Goal: Task Accomplishment & Management: Manage account settings

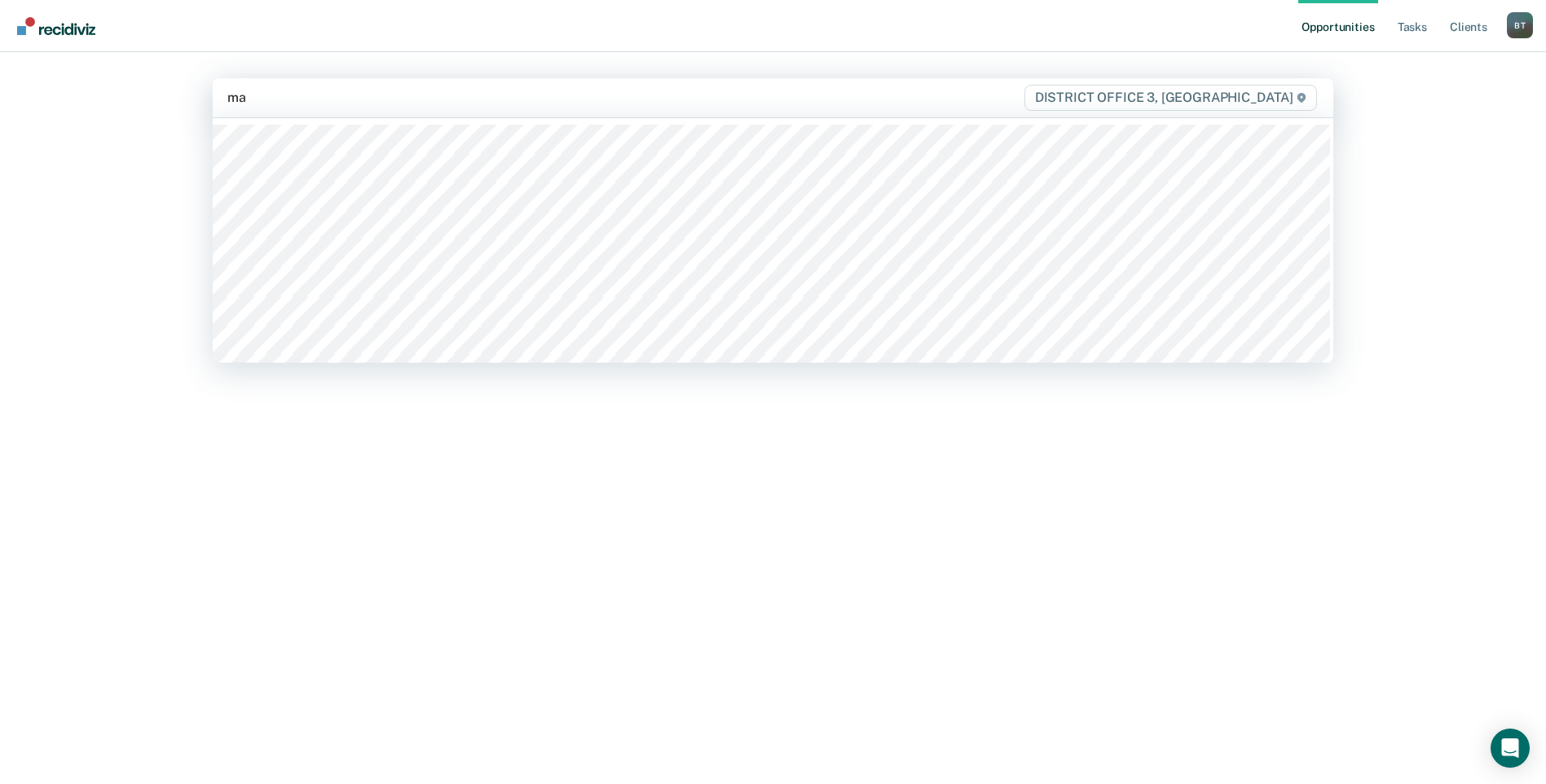
type input "mai"
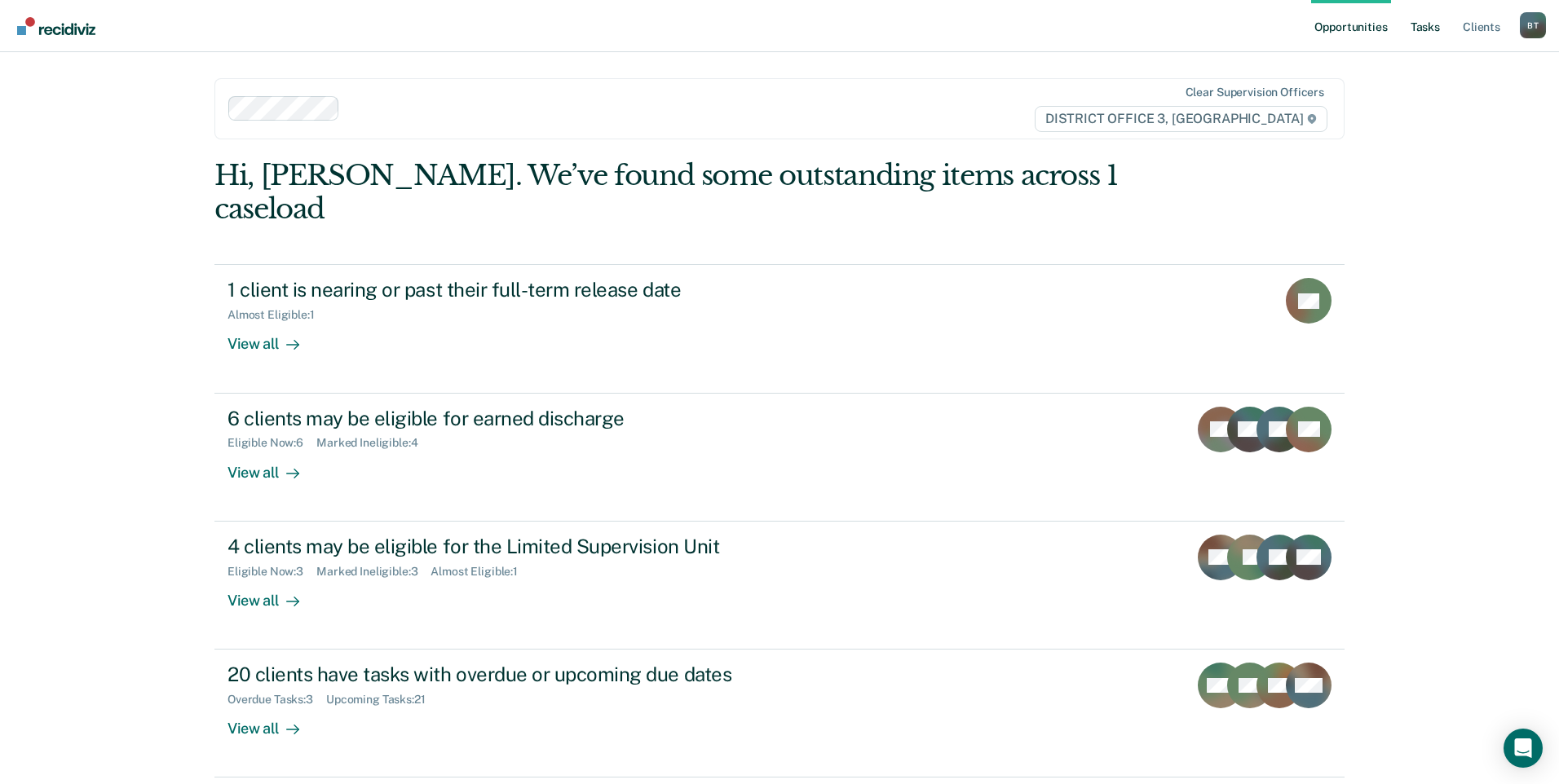
click at [1422, 19] on link "Tasks" at bounding box center [1425, 26] width 36 height 52
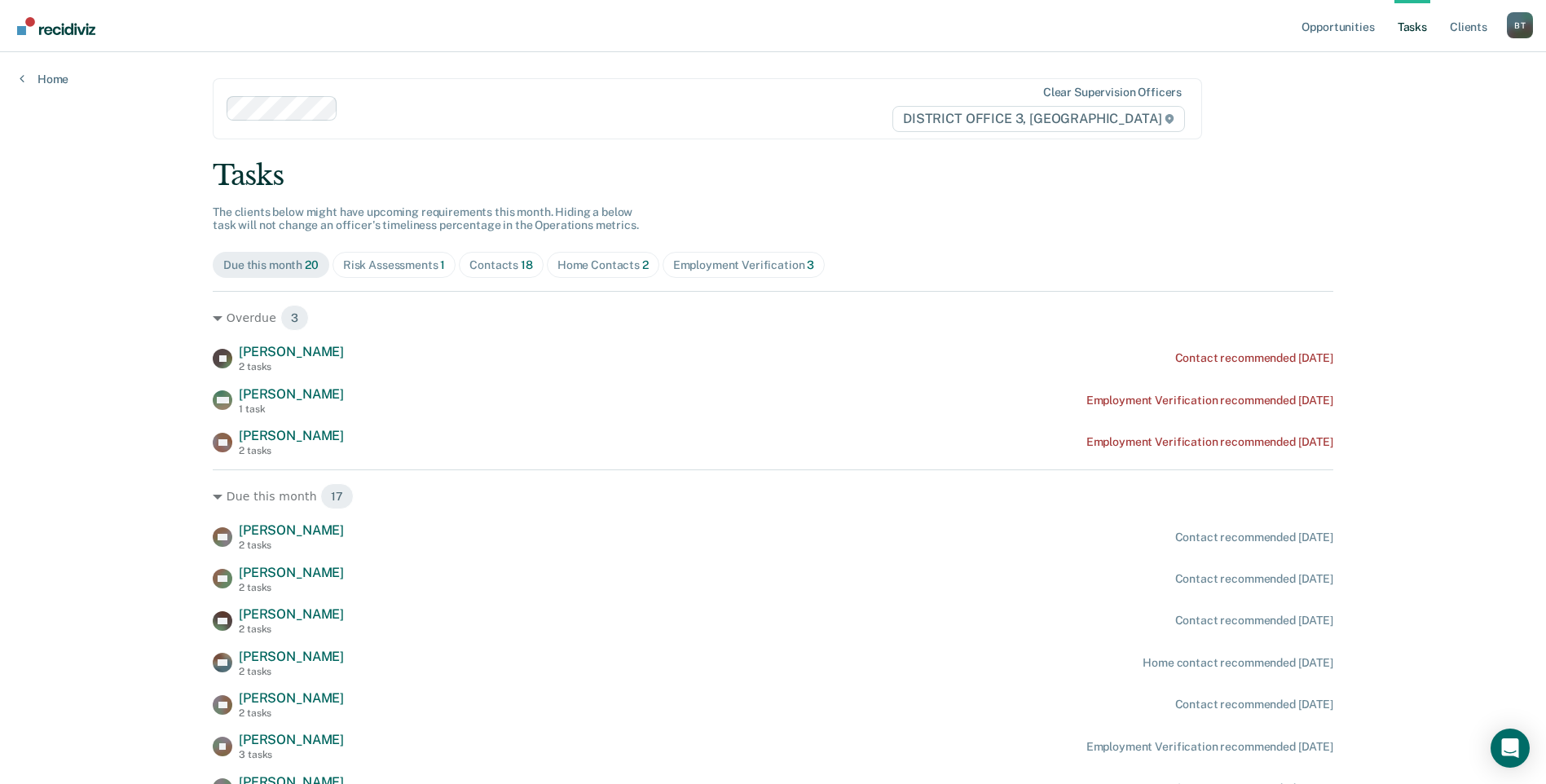
click at [591, 266] on div "Home Contacts 2" at bounding box center [603, 264] width 92 height 14
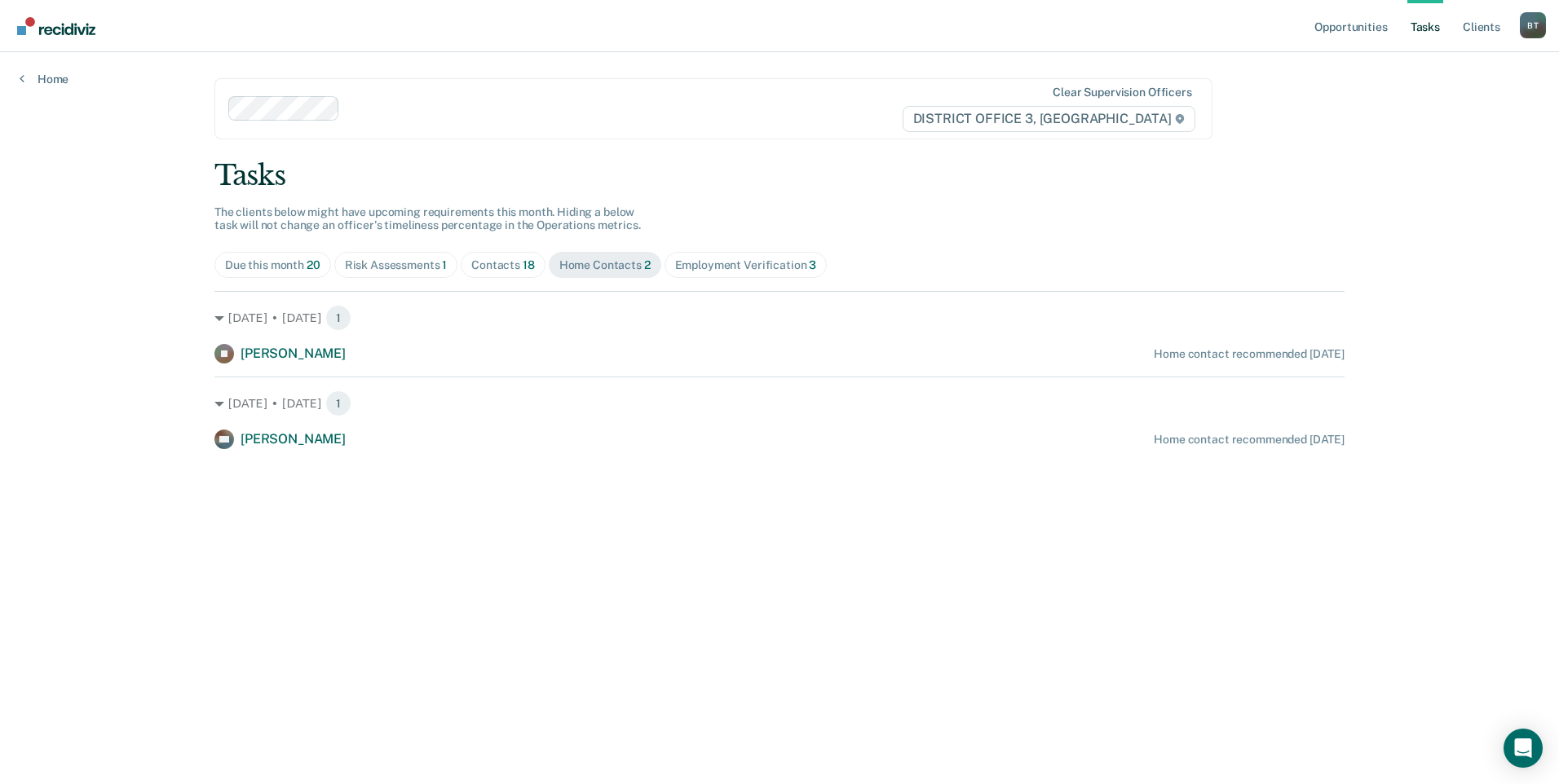
click at [494, 265] on div "Contacts 18" at bounding box center [503, 264] width 64 height 14
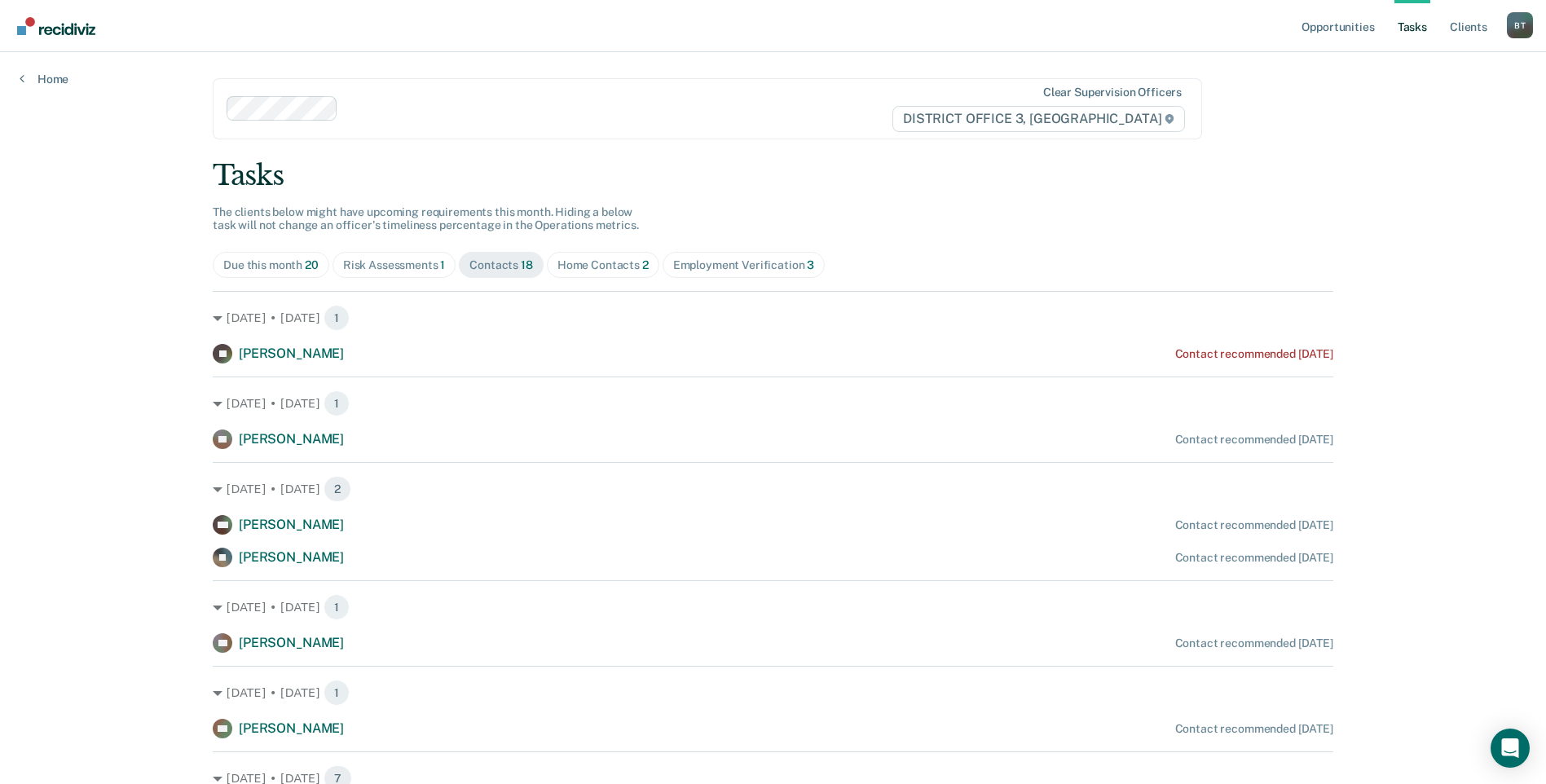
click at [698, 266] on div "Employment Verification 3" at bounding box center [743, 264] width 141 height 14
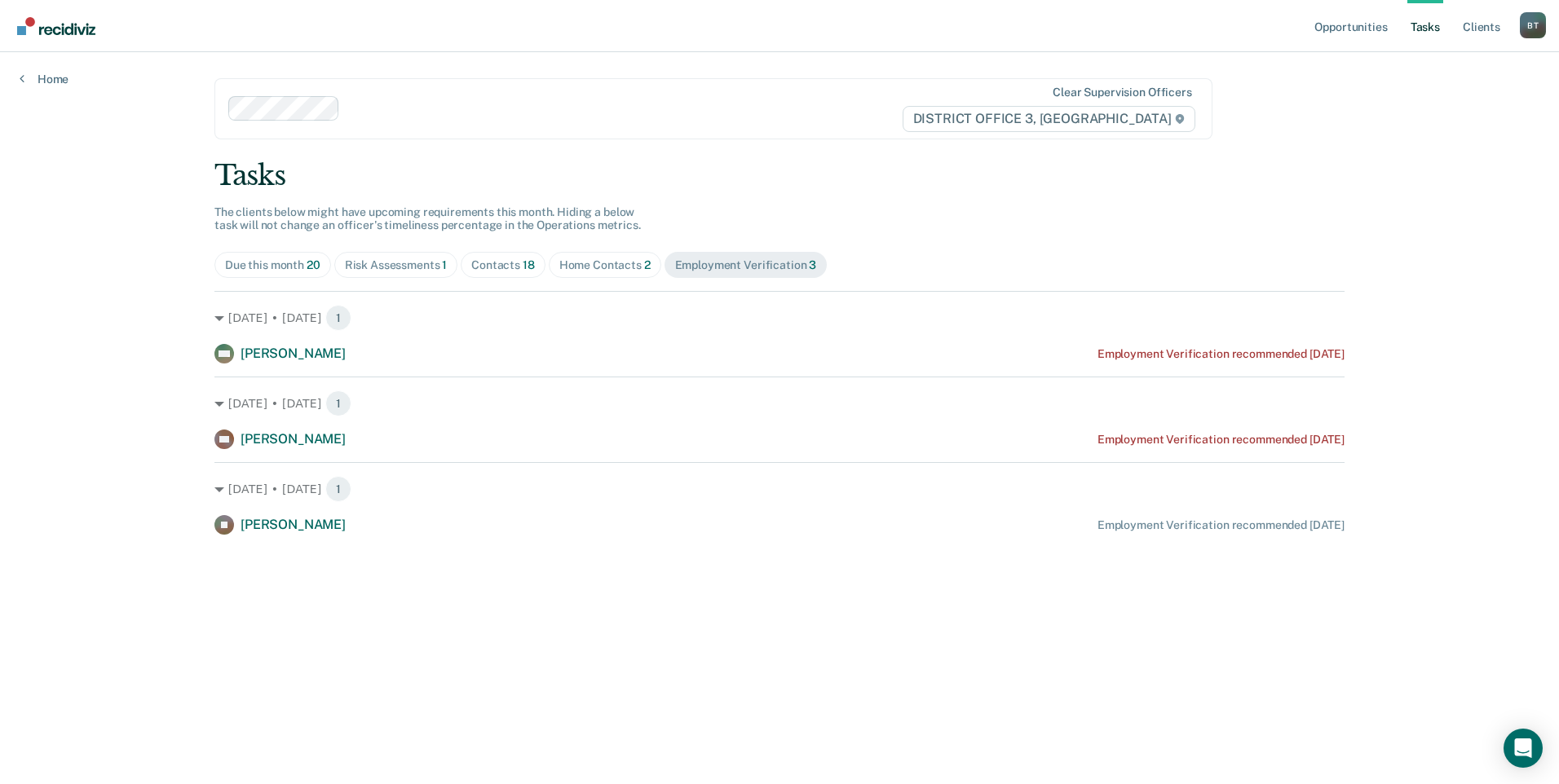
click at [609, 265] on div "Home Contacts 2" at bounding box center [605, 264] width 92 height 14
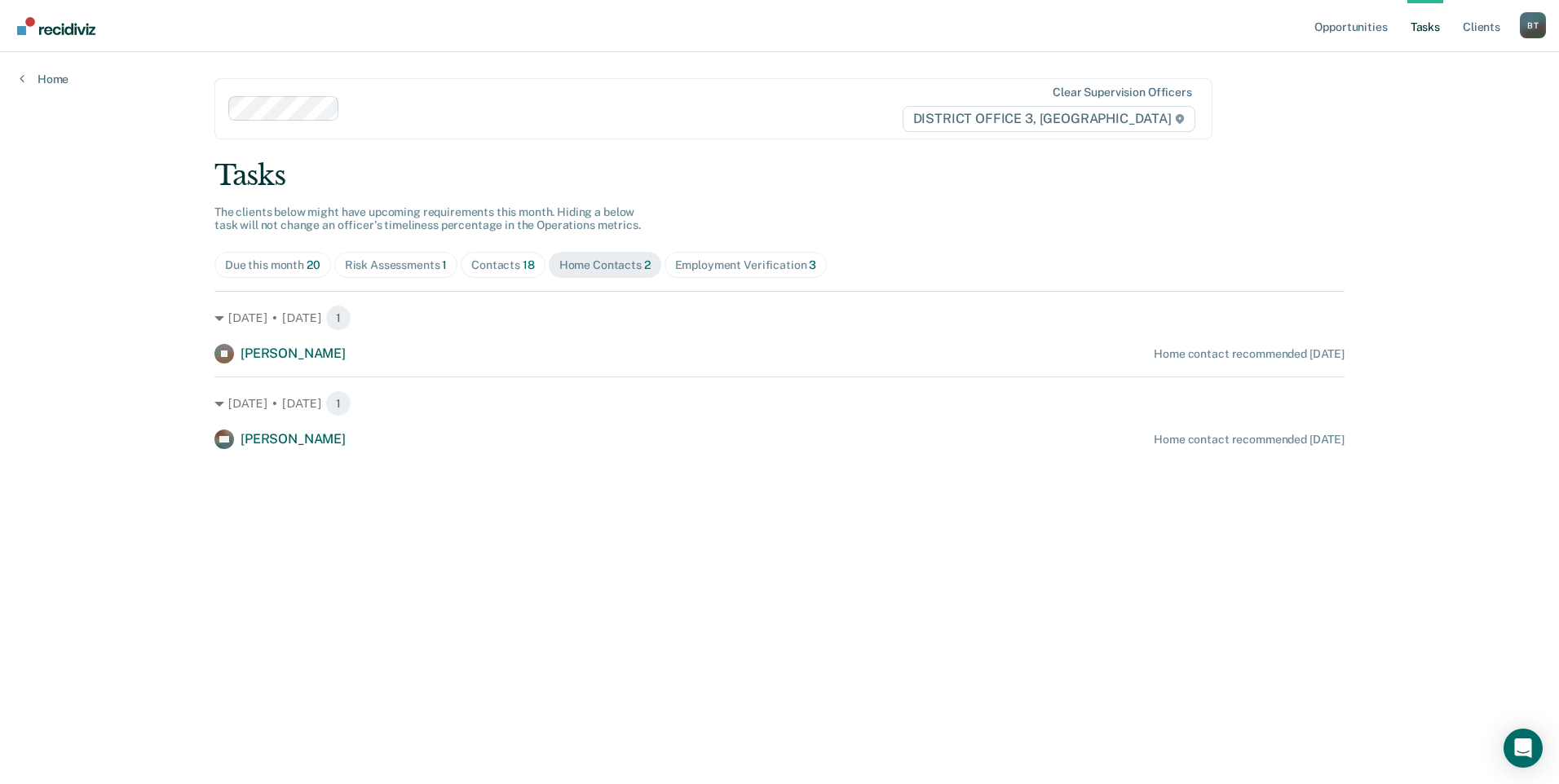
click at [496, 270] on div "Contacts 18" at bounding box center [503, 264] width 64 height 14
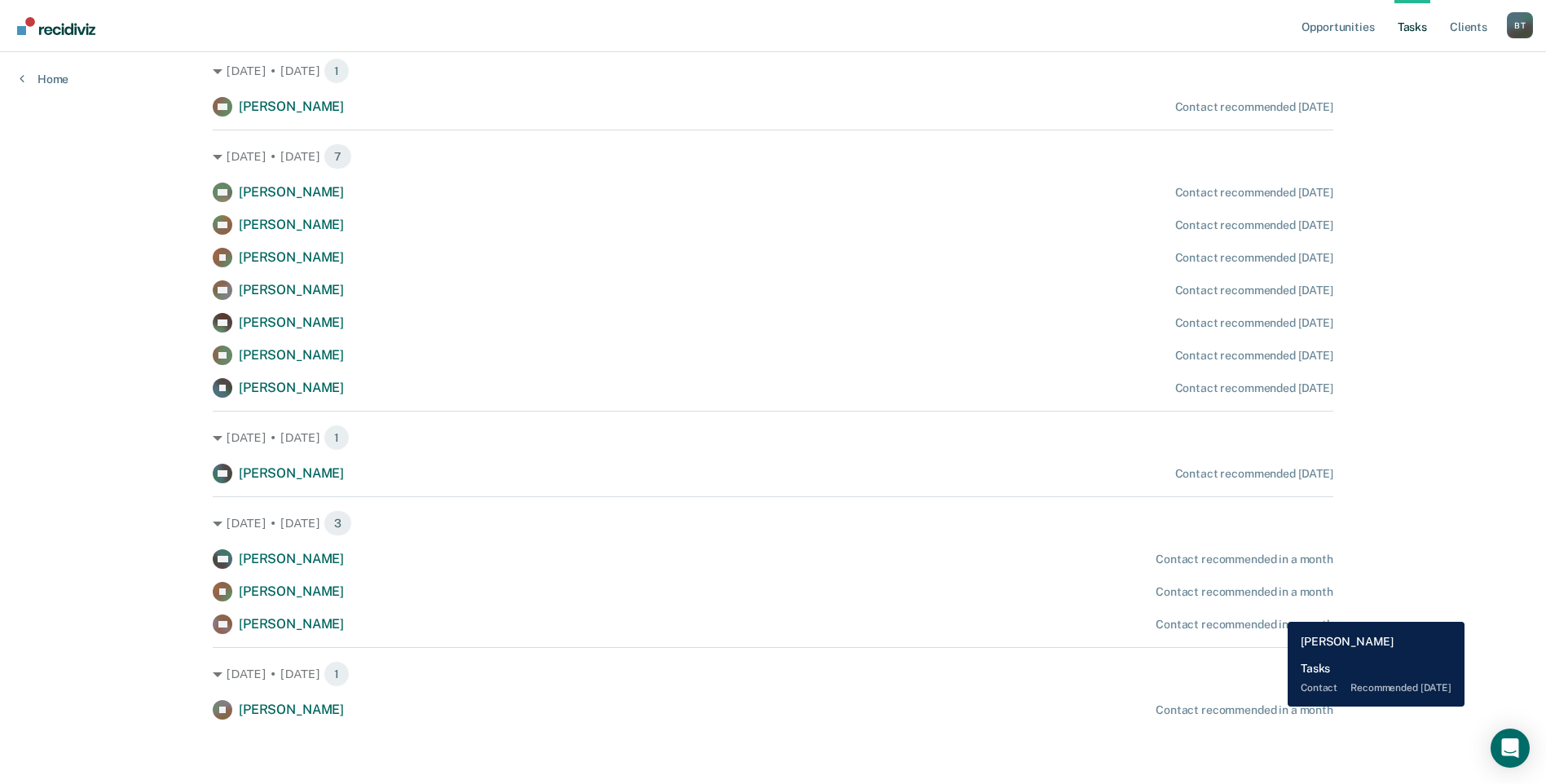
scroll to position [623, 0]
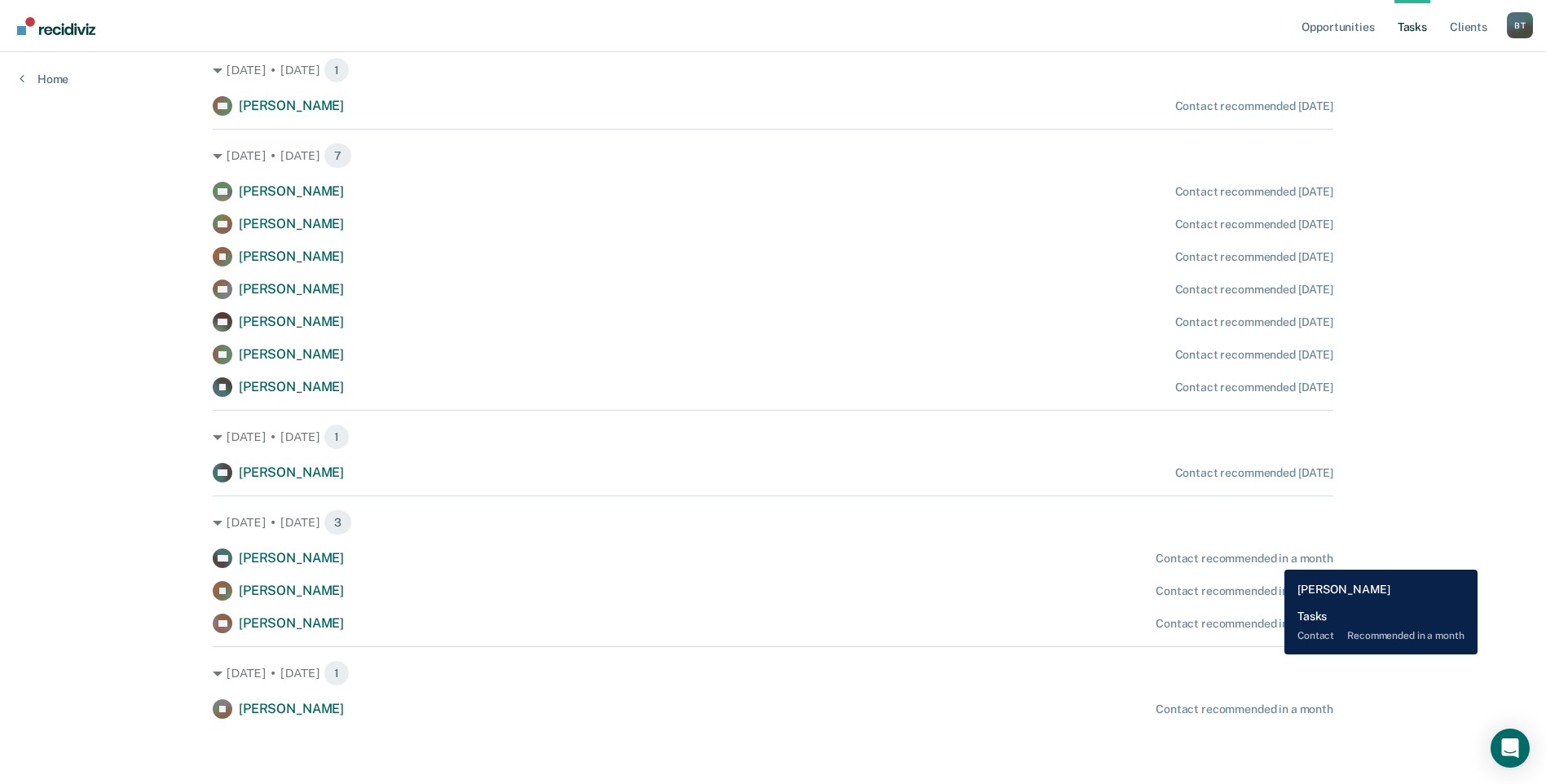
click at [1272, 557] on div "Contact recommended in a month" at bounding box center [1245, 558] width 178 height 14
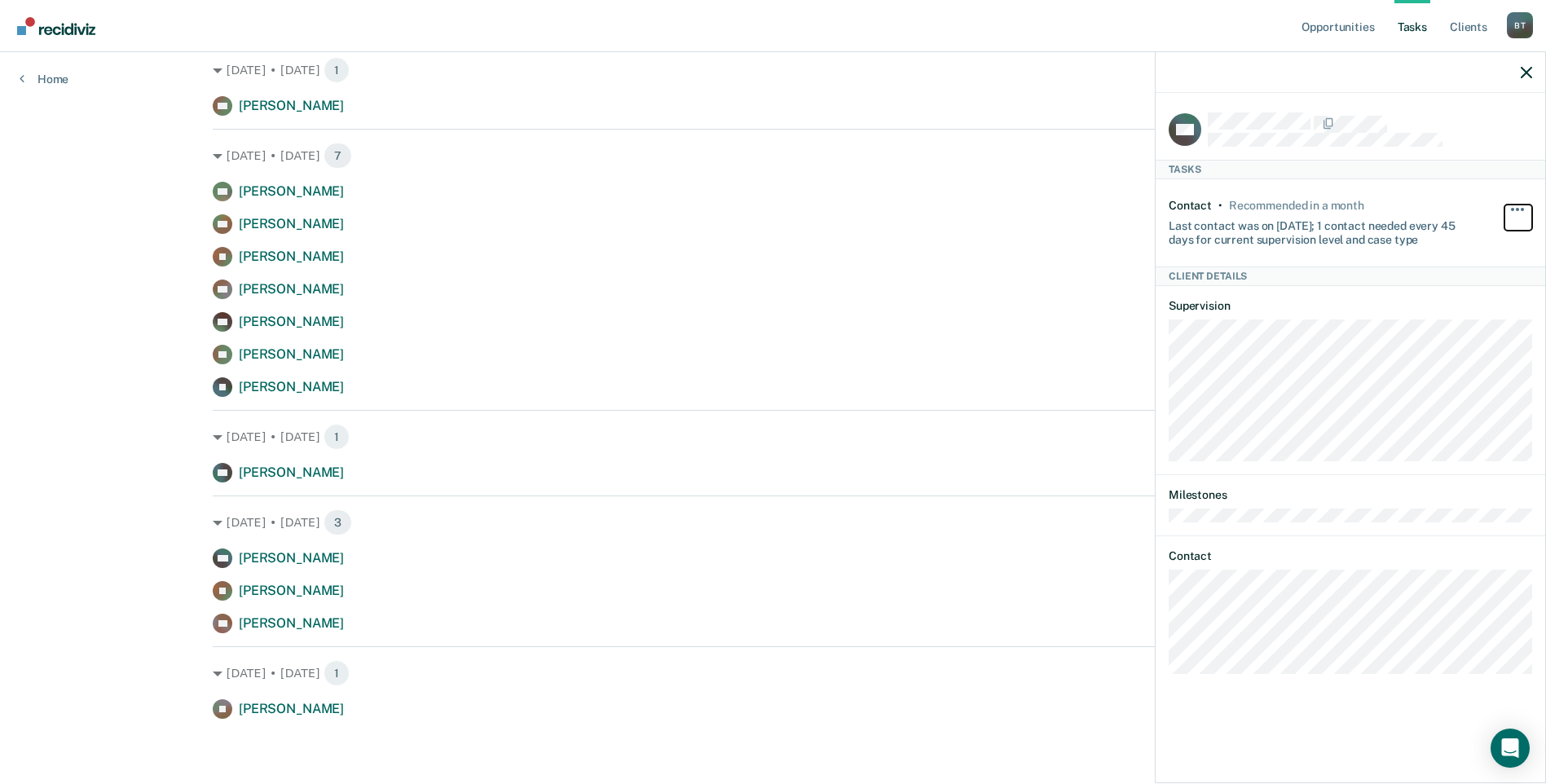
click at [1514, 204] on button "button" at bounding box center [1518, 217] width 28 height 26
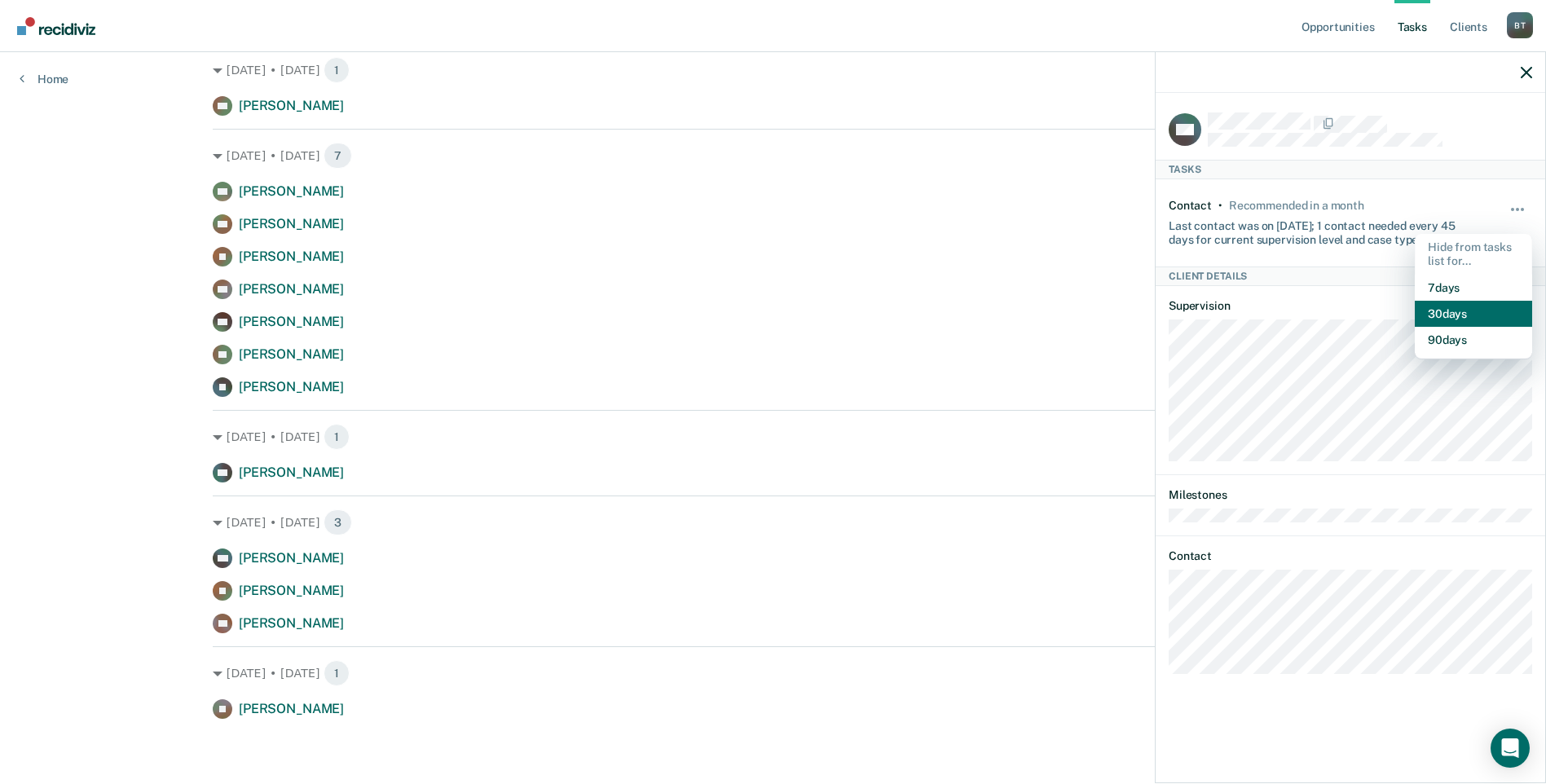
click at [1454, 321] on button "30 days" at bounding box center [1473, 313] width 117 height 26
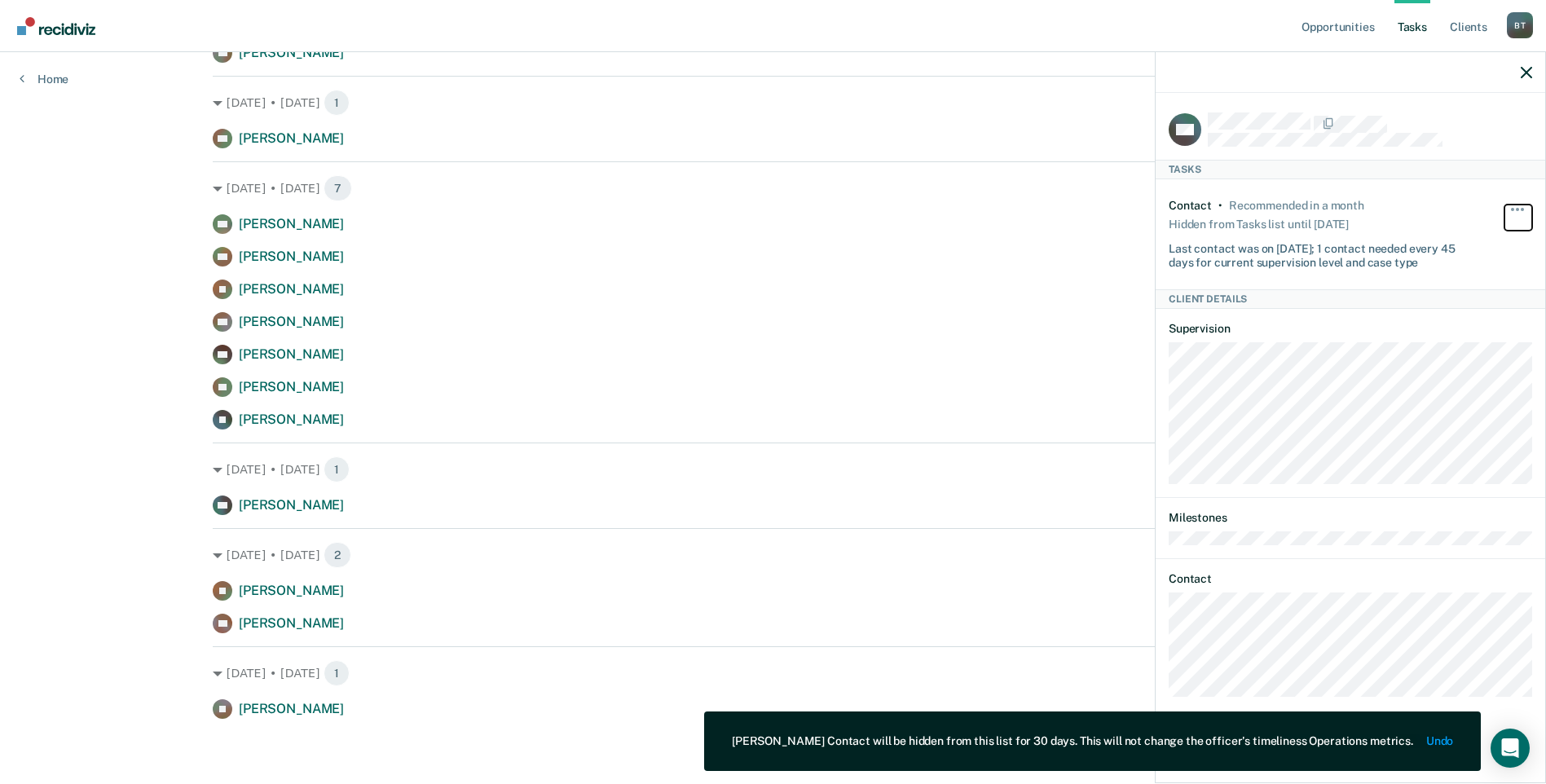
scroll to position [590, 0]
click at [1521, 68] on icon "button" at bounding box center [1527, 72] width 11 height 11
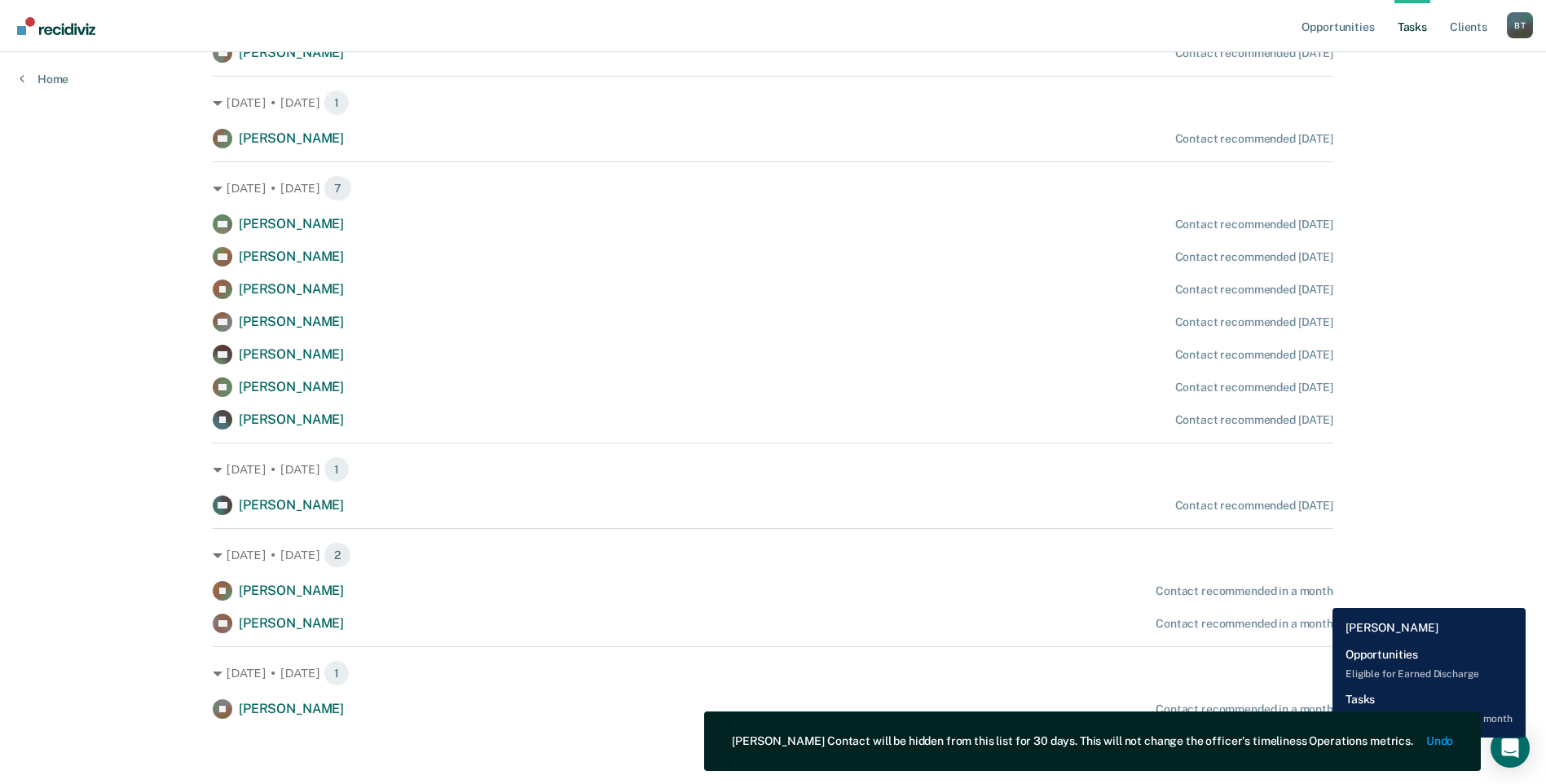
click at [1319, 595] on div "Contact recommended in a month" at bounding box center [1245, 591] width 178 height 14
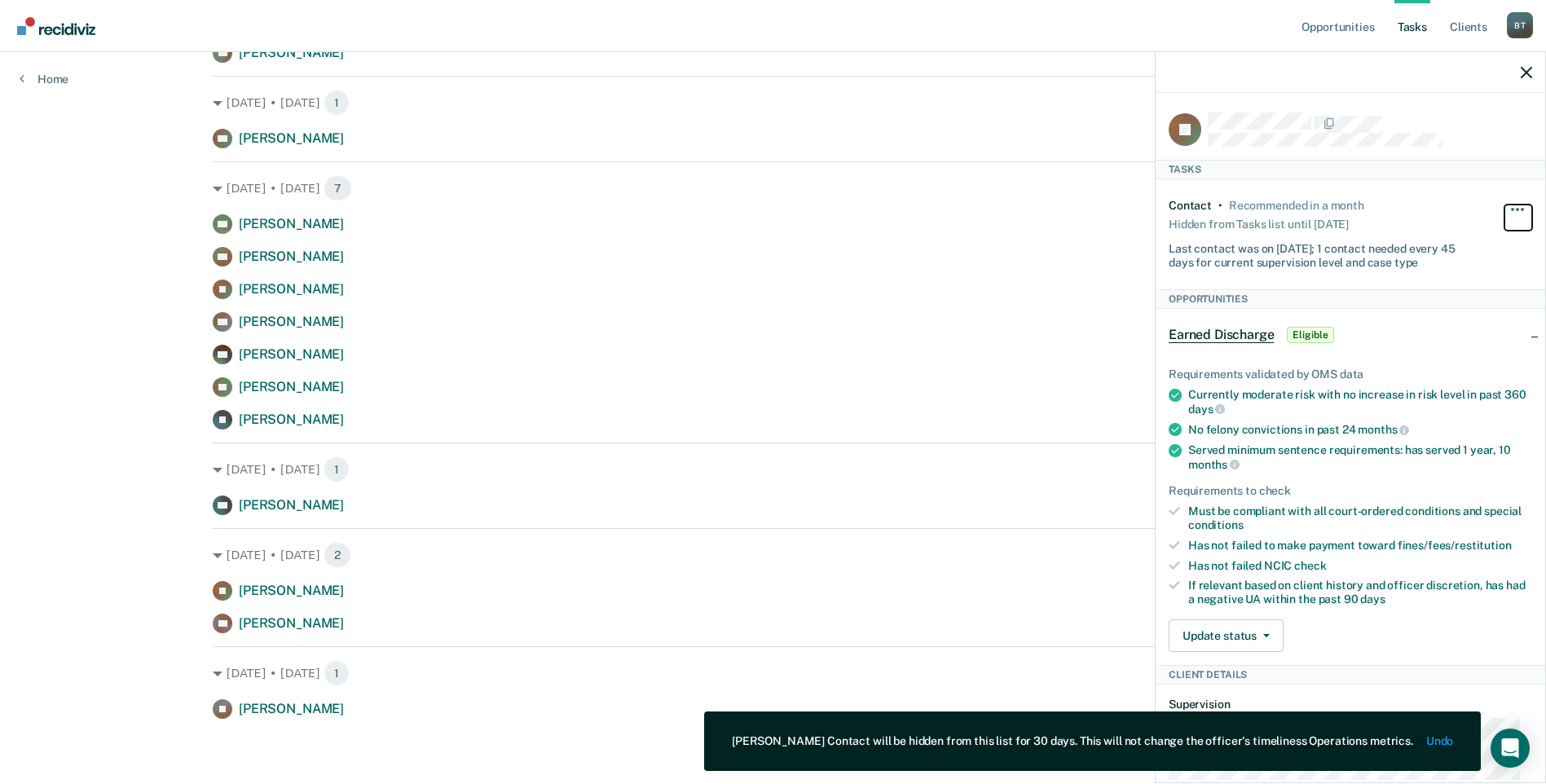
click at [1504, 204] on button "button" at bounding box center [1518, 217] width 28 height 26
click at [1436, 316] on button "30 days" at bounding box center [1473, 313] width 117 height 26
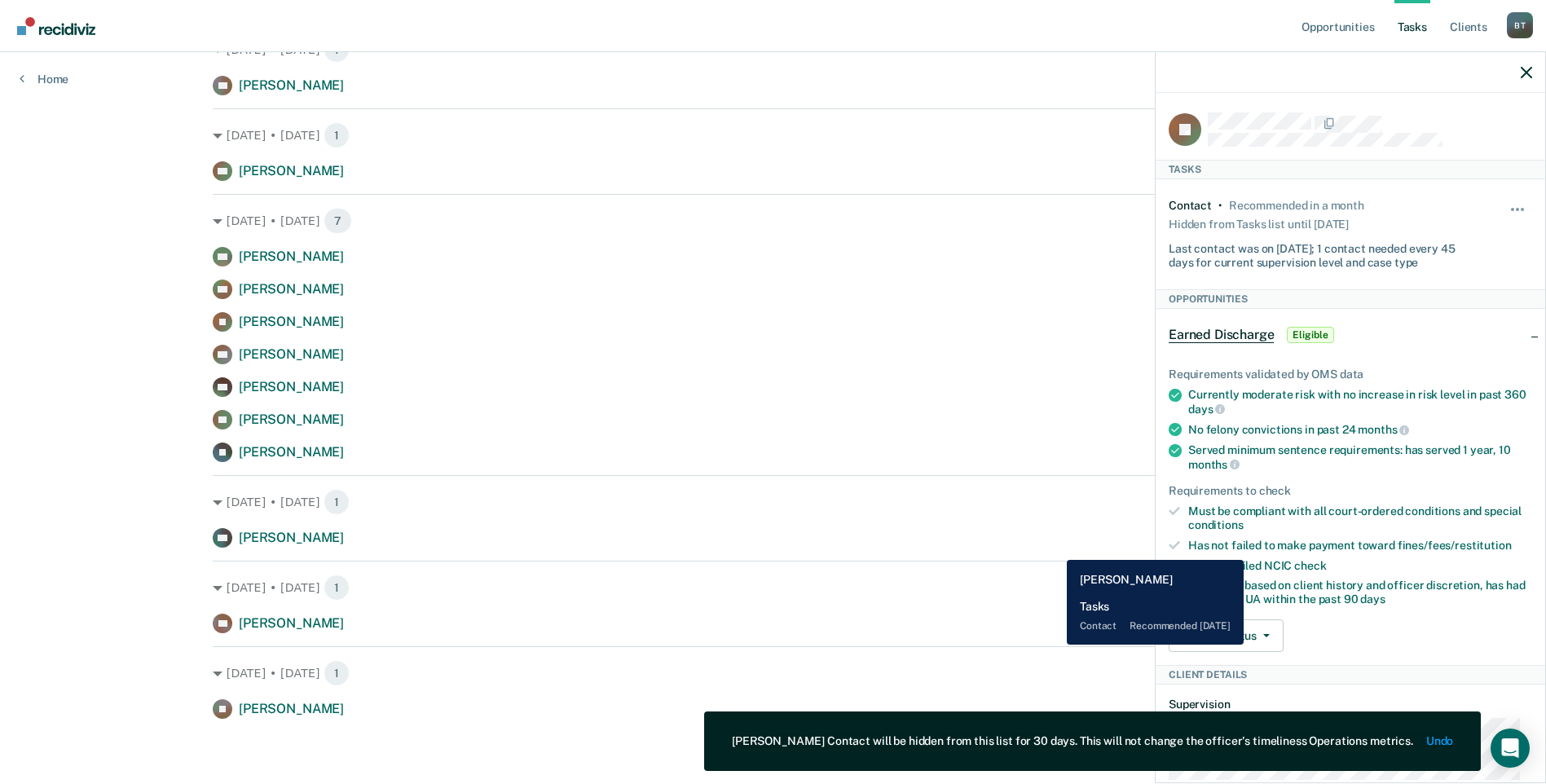
click at [1055, 547] on div "CO Cody Olson Contact recommended in 25 days" at bounding box center [773, 537] width 1121 height 19
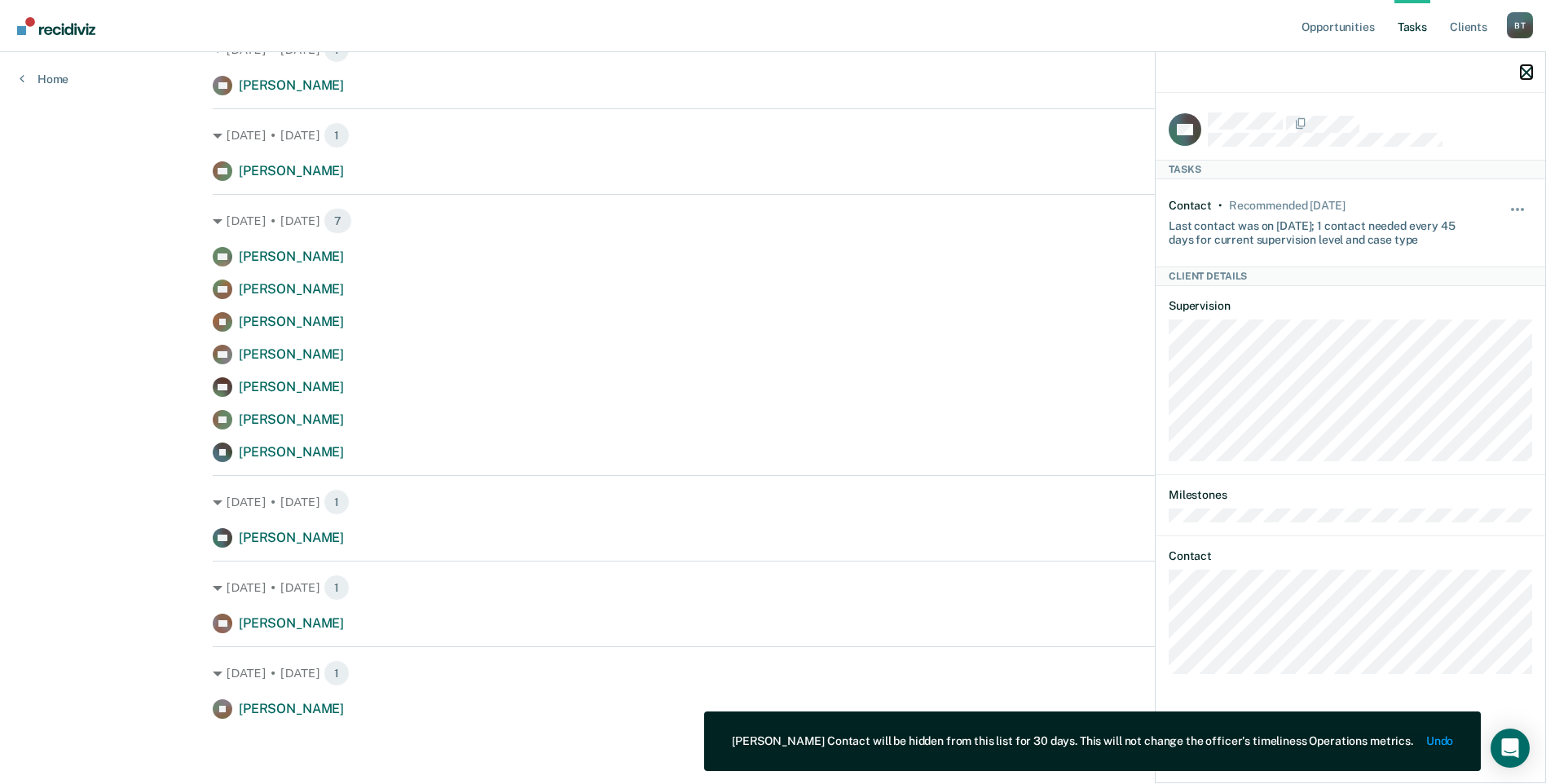
click at [1530, 67] on icon "button" at bounding box center [1527, 72] width 11 height 11
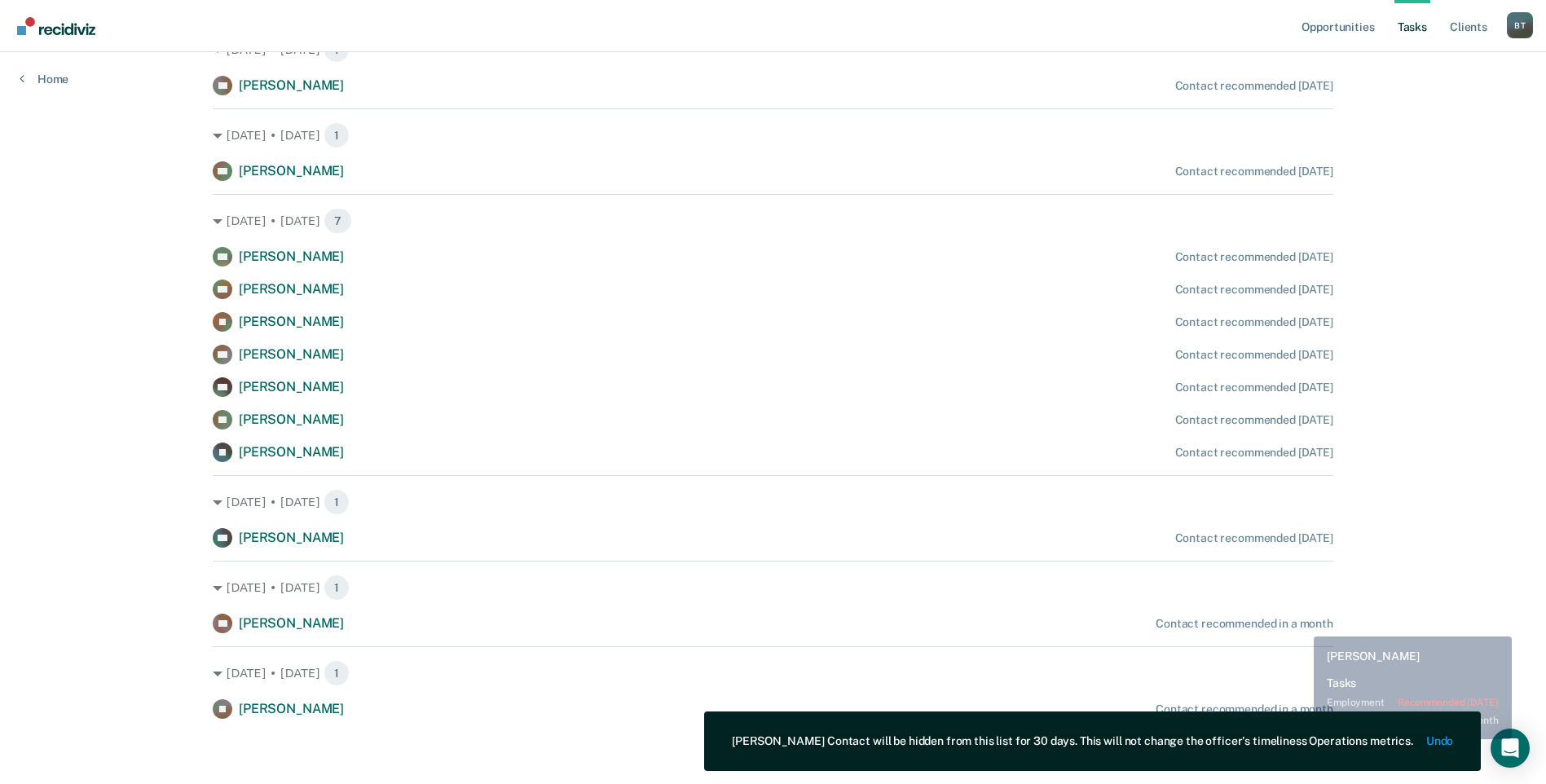
click at [1302, 624] on div "Contact recommended in a month" at bounding box center [1245, 623] width 178 height 14
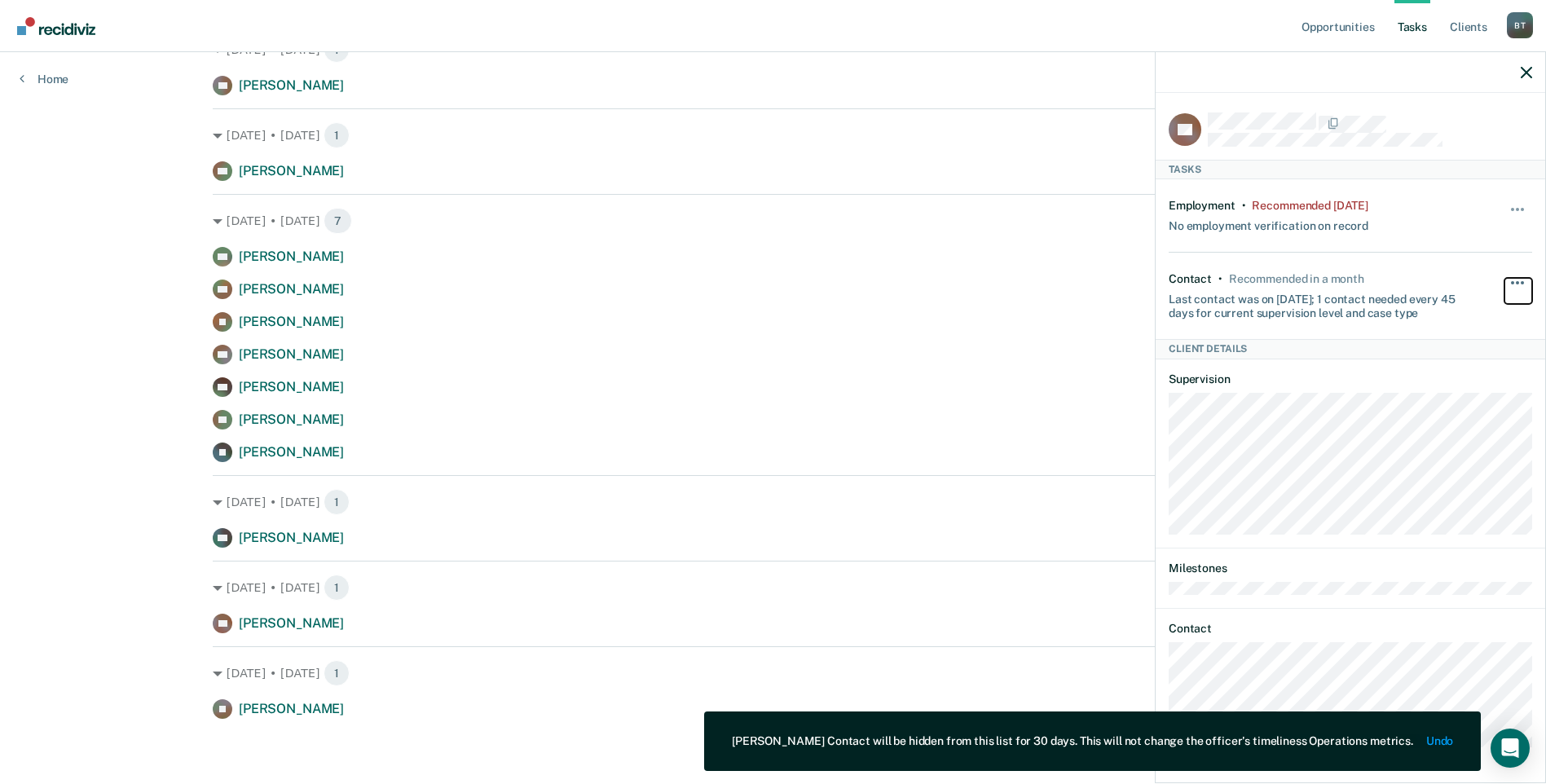
click at [1517, 284] on button "button" at bounding box center [1518, 291] width 28 height 26
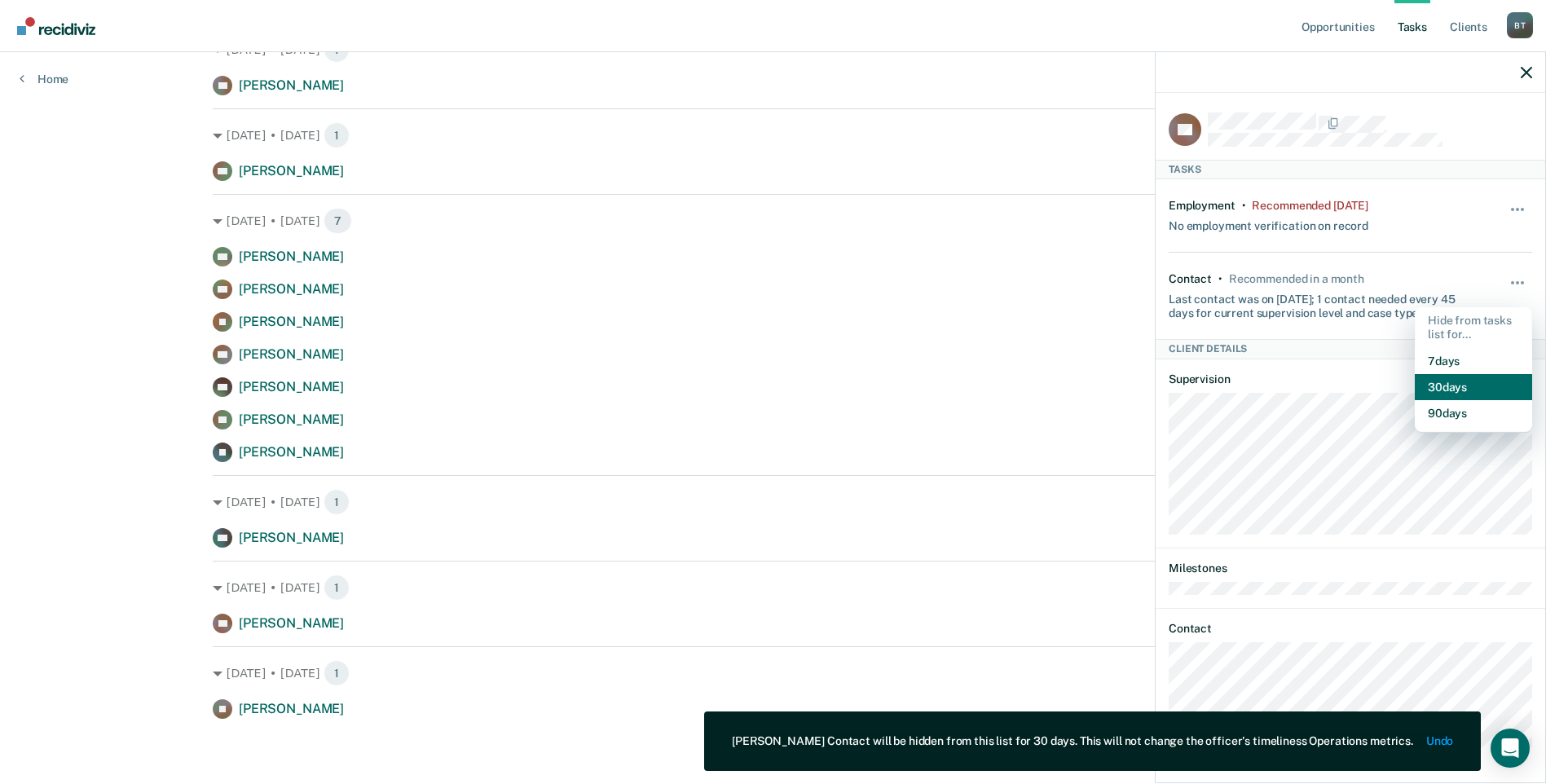
click at [1458, 389] on button "30 days" at bounding box center [1473, 387] width 117 height 26
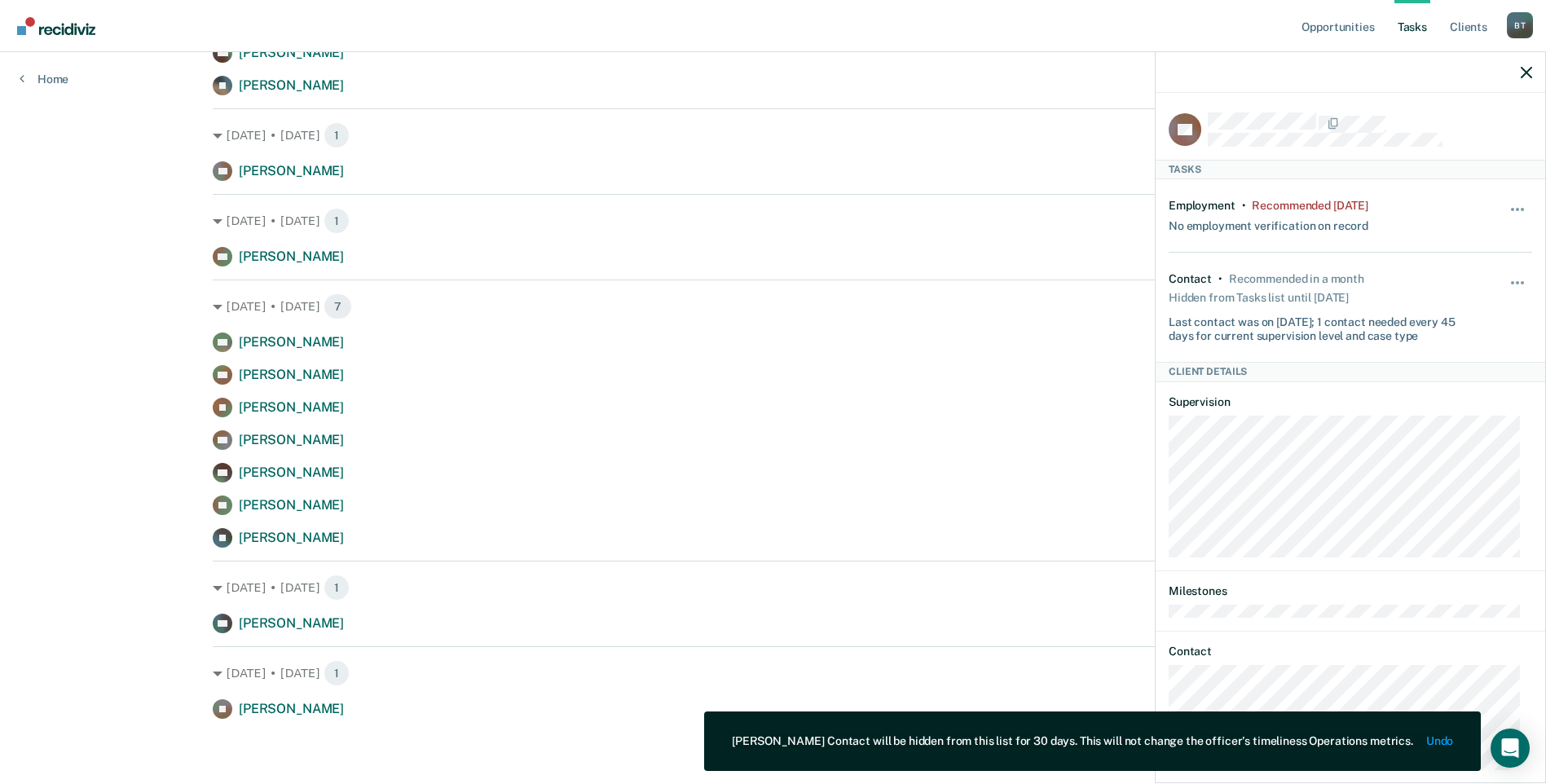
click at [1520, 67] on div at bounding box center [1350, 72] width 389 height 41
click at [1530, 75] on icon "button" at bounding box center [1527, 72] width 11 height 11
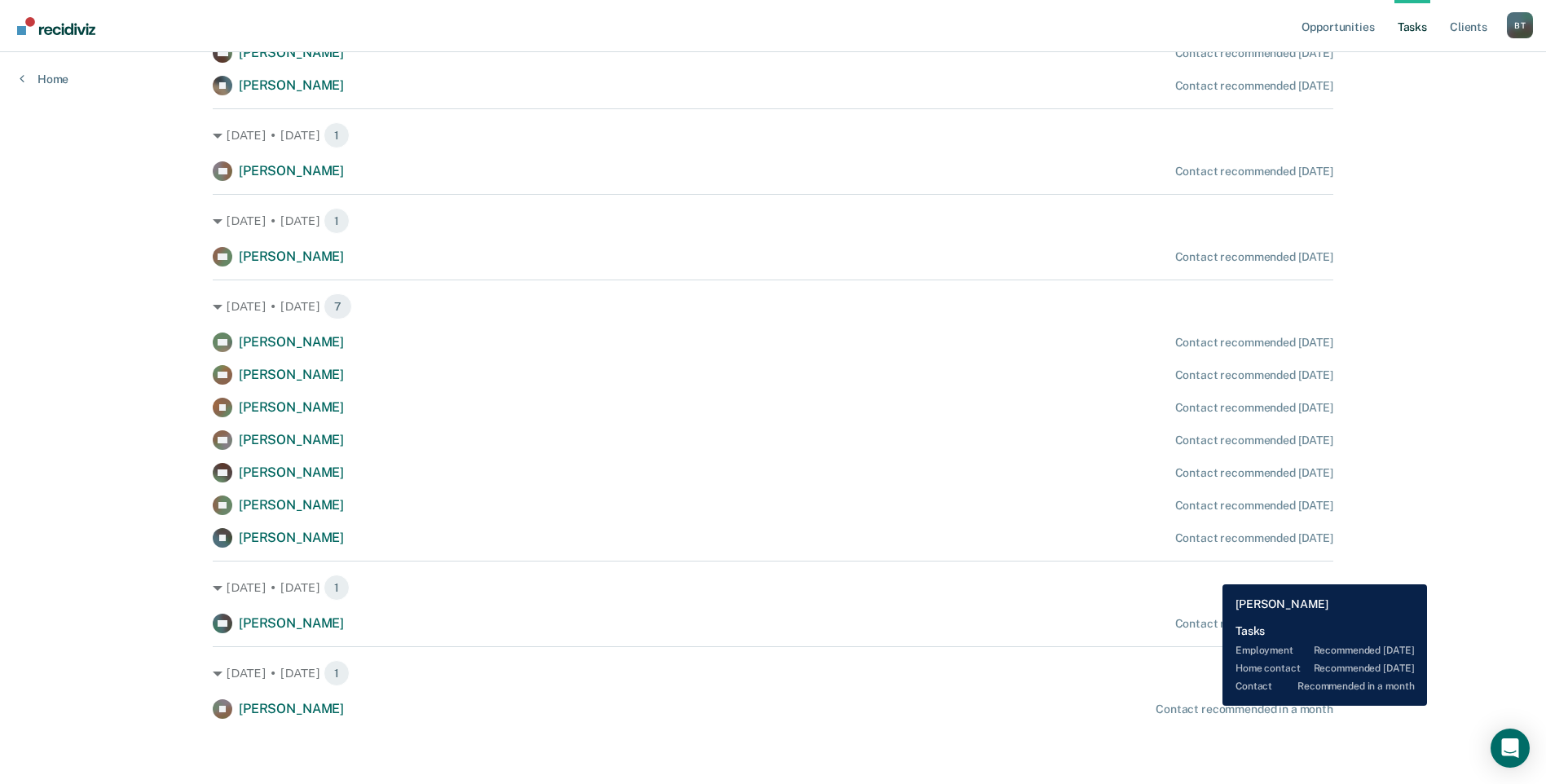
click at [1210, 705] on div "Contact recommended in a month" at bounding box center [1245, 709] width 178 height 14
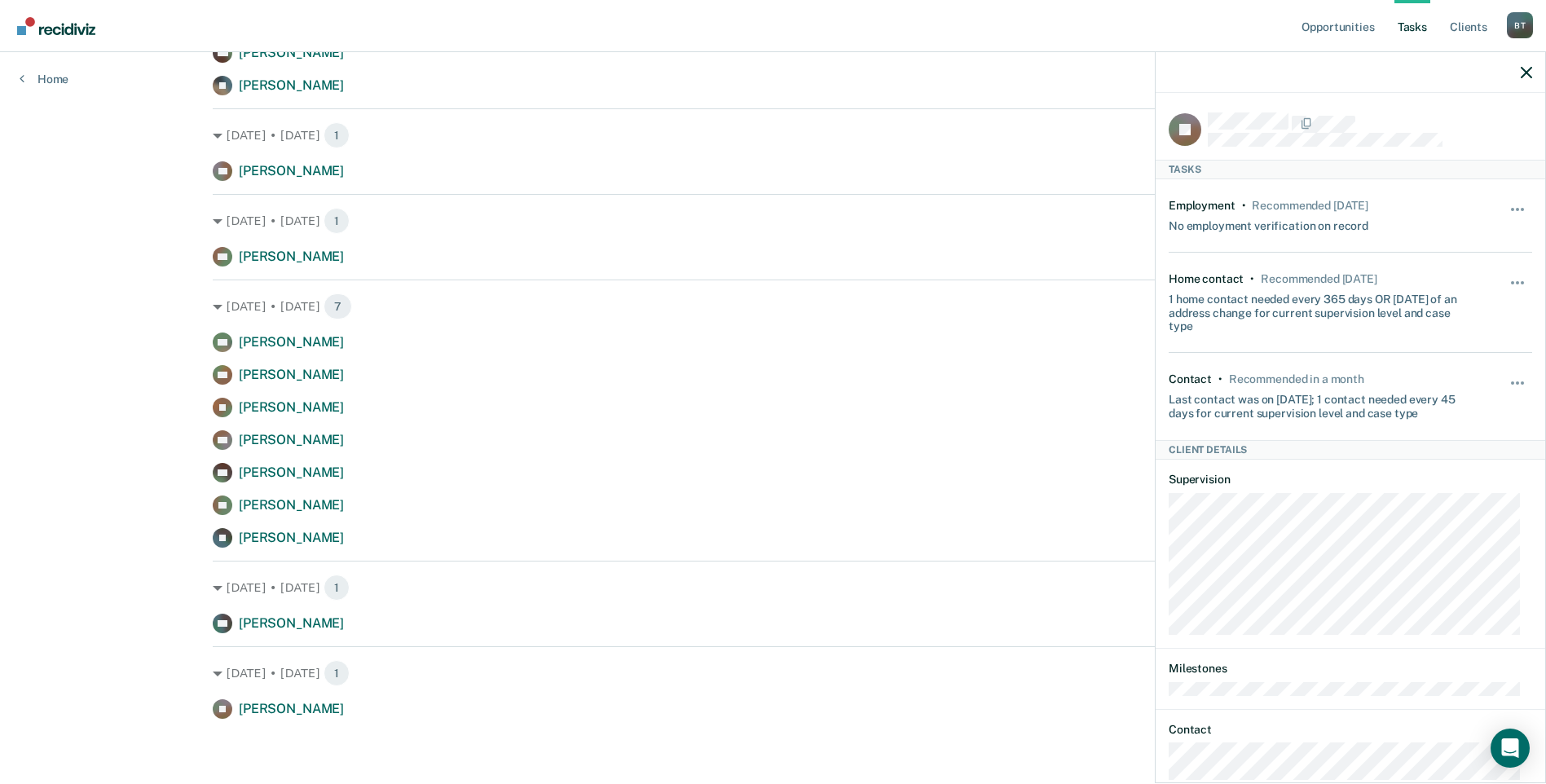
click at [1504, 375] on div "Hide from tasks list for... 7 days 30 days 90 days" at bounding box center [1518, 396] width 28 height 47
click at [1504, 383] on button "button" at bounding box center [1518, 391] width 28 height 26
click at [1445, 483] on button "30 days" at bounding box center [1473, 487] width 117 height 26
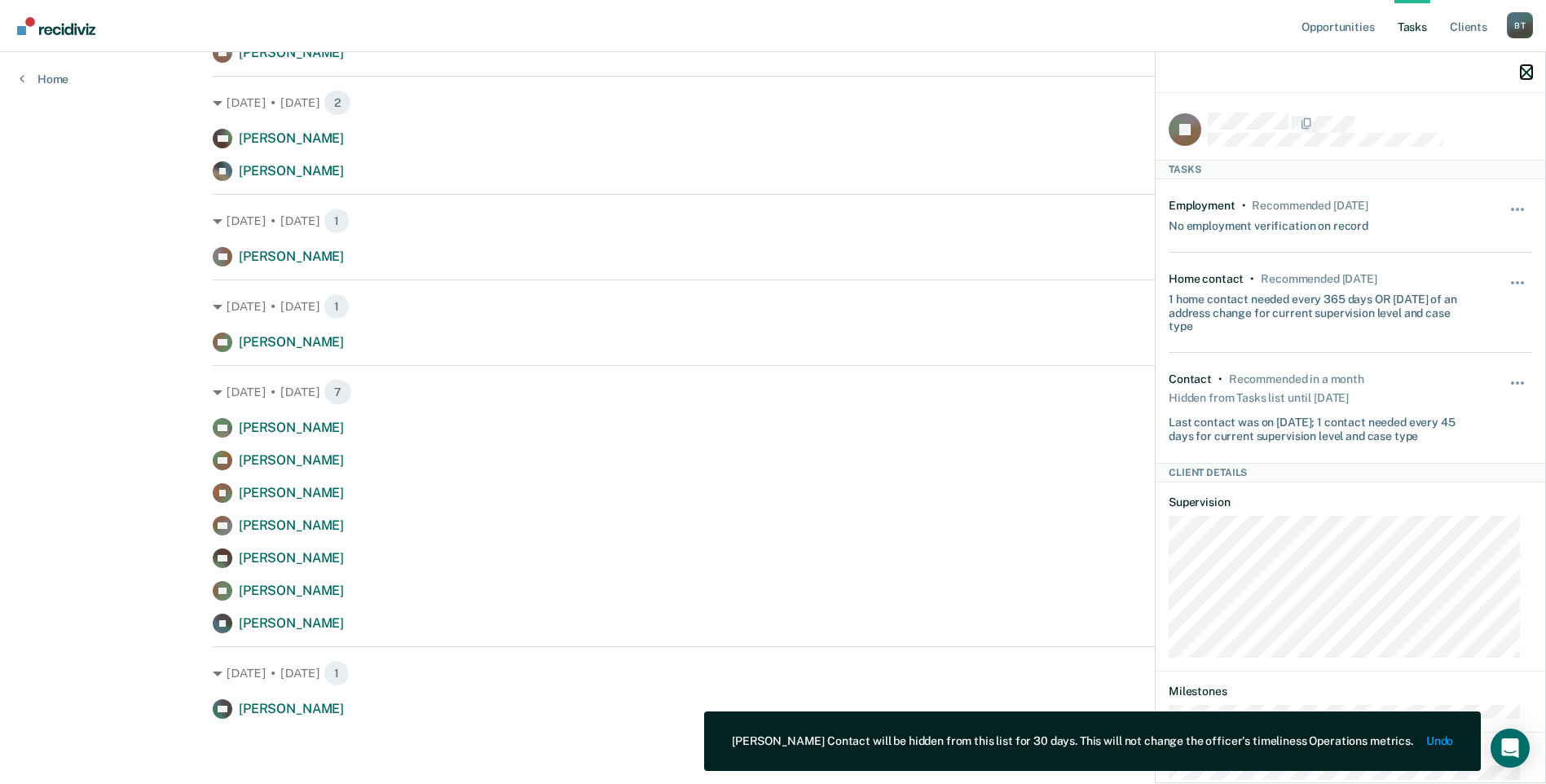
click at [1525, 71] on icon "button" at bounding box center [1527, 72] width 11 height 11
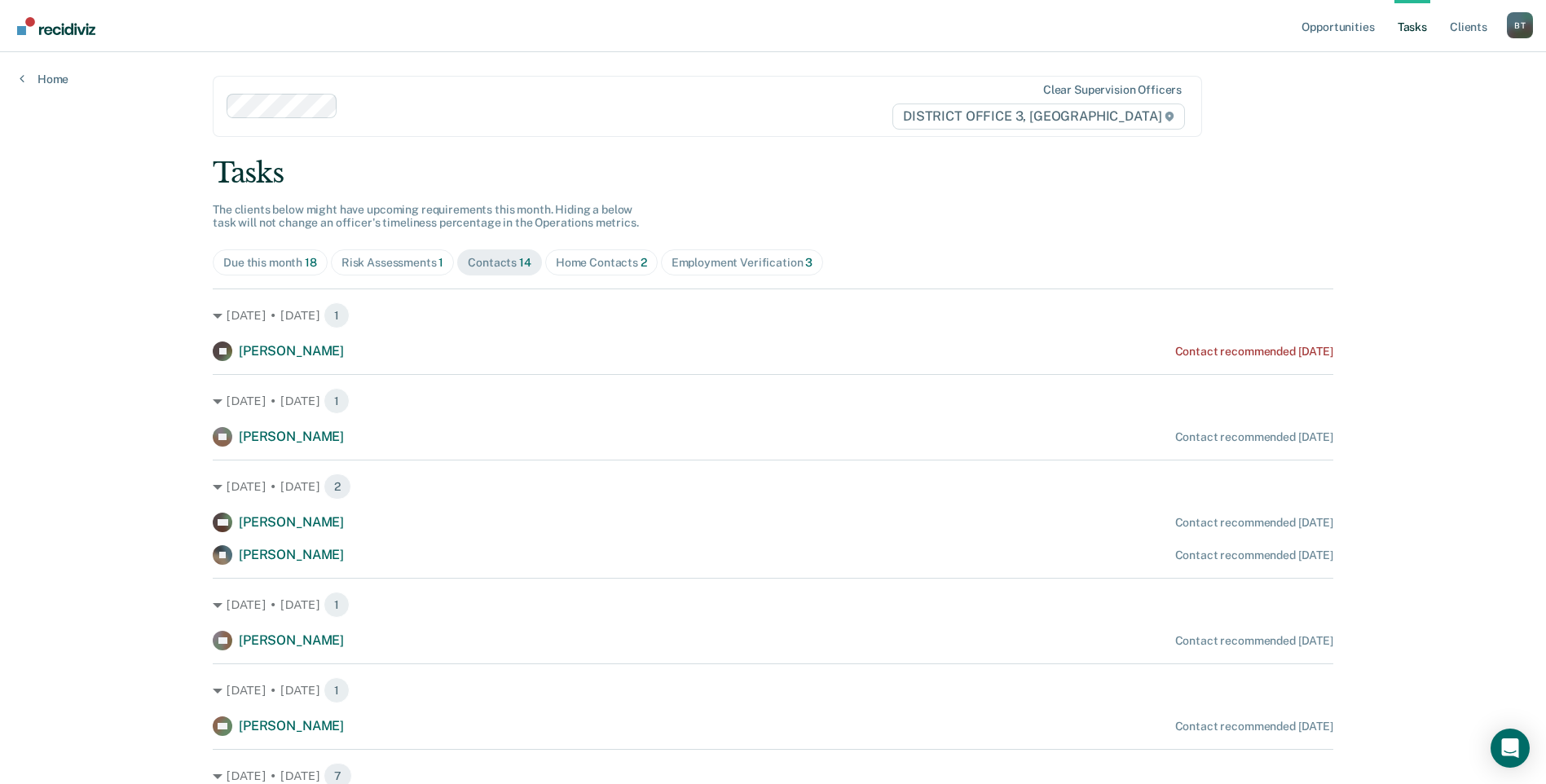
scroll to position [0, 0]
click at [573, 270] on div "Home Contacts 2" at bounding box center [601, 264] width 92 height 14
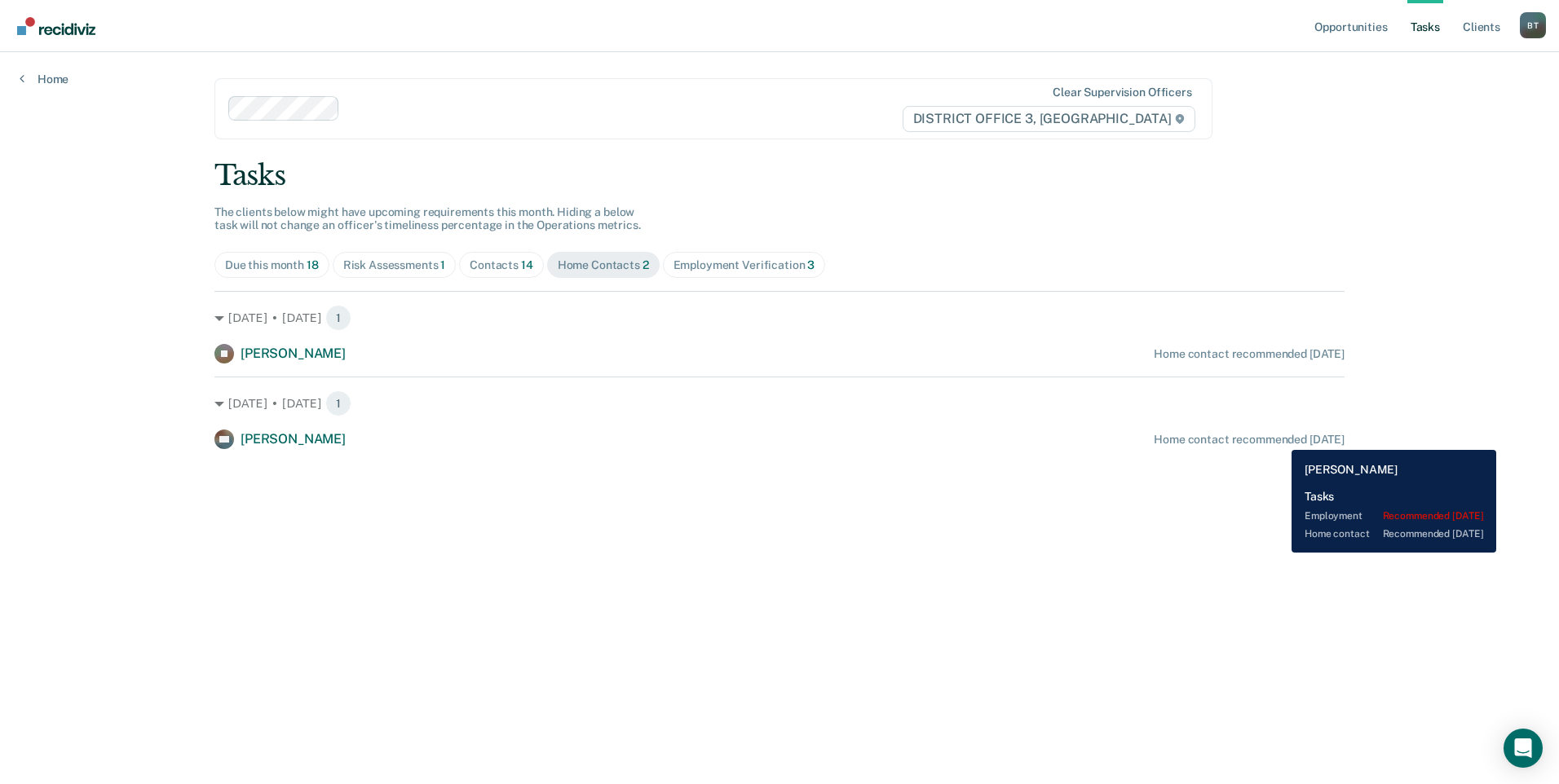
click at [1279, 437] on div "Home contact recommended in 24 days" at bounding box center [1248, 439] width 190 height 14
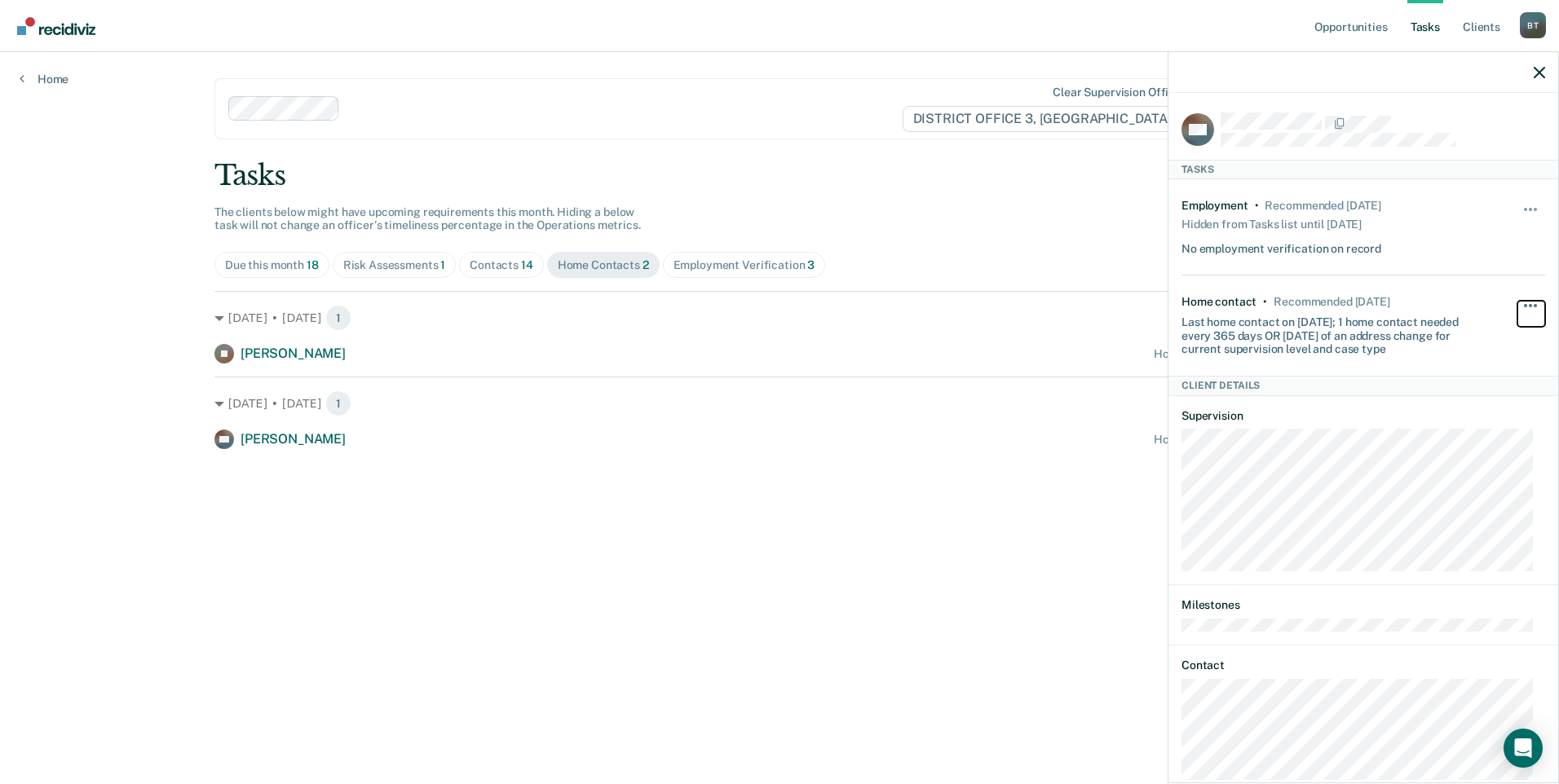
click at [1517, 301] on button "button" at bounding box center [1531, 313] width 28 height 26
click at [915, 526] on main "Clear supervision officers DISTRICT OFFICE 3, CALDWELL Tasks The clients below …" at bounding box center [780, 398] width 1169 height 692
click at [280, 269] on div "Due this month 18" at bounding box center [271, 264] width 93 height 14
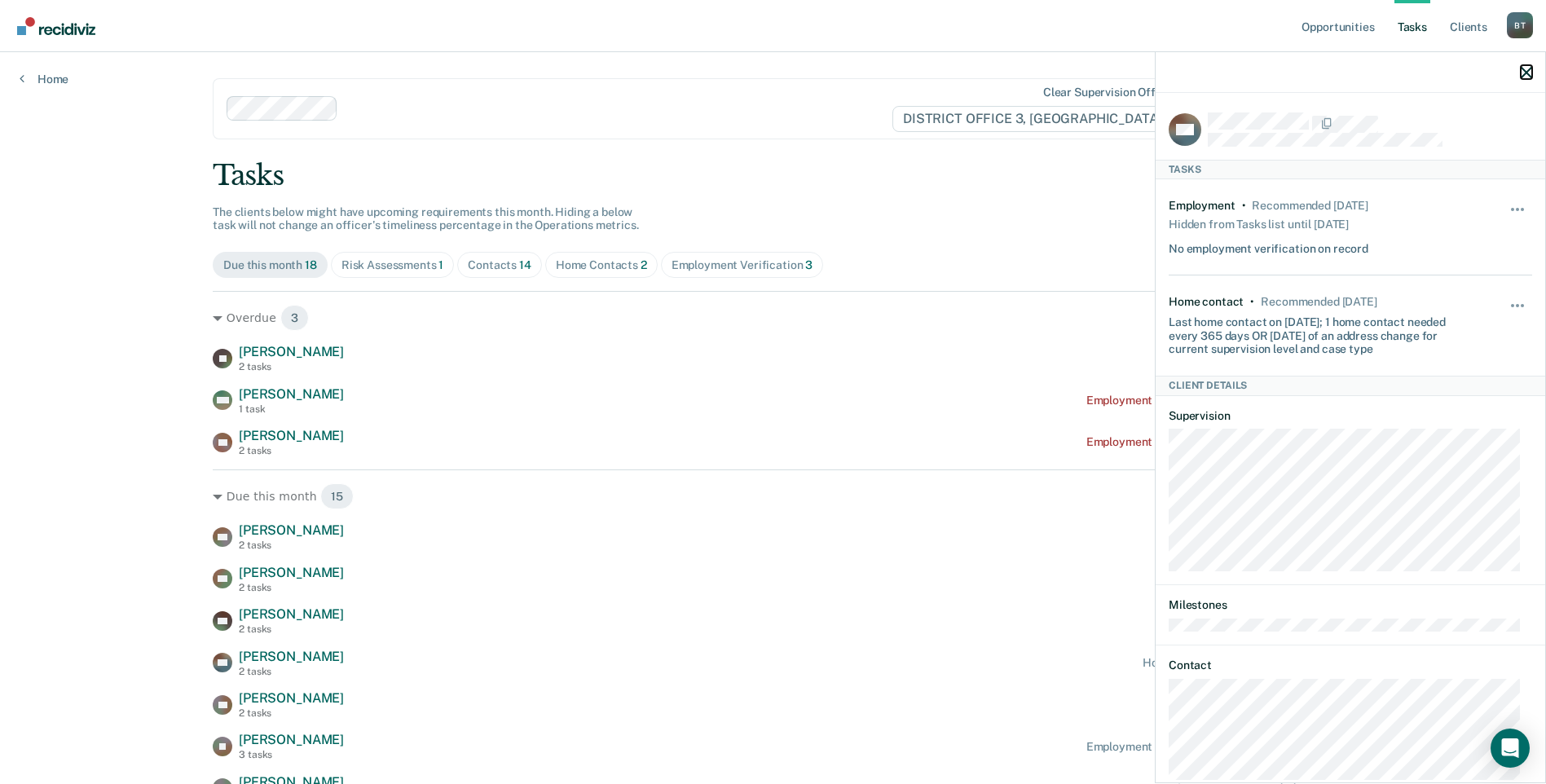
click at [1521, 73] on icon "button" at bounding box center [1527, 72] width 11 height 11
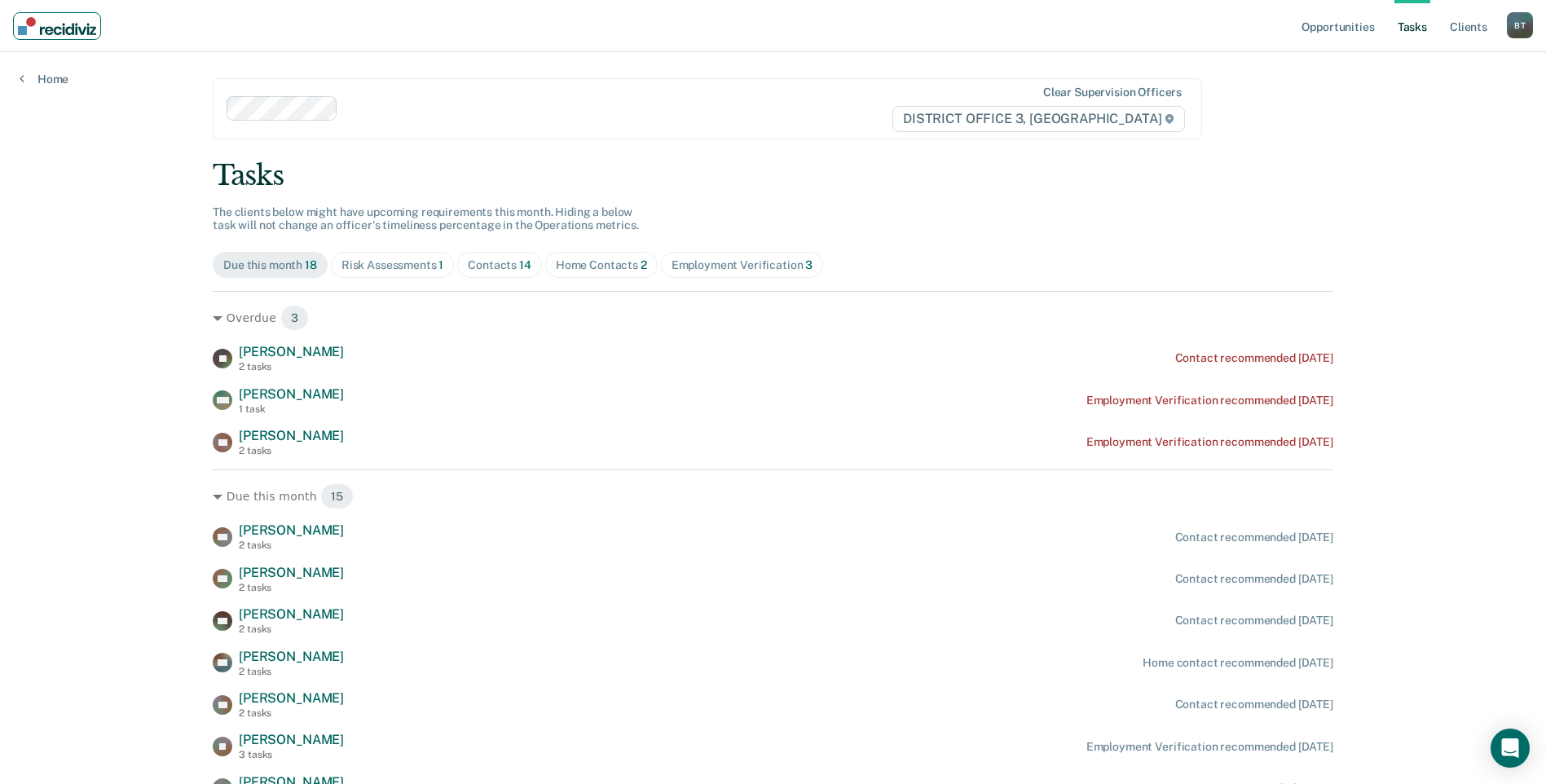
click at [68, 32] on img "Main navigation" at bounding box center [56, 26] width 79 height 18
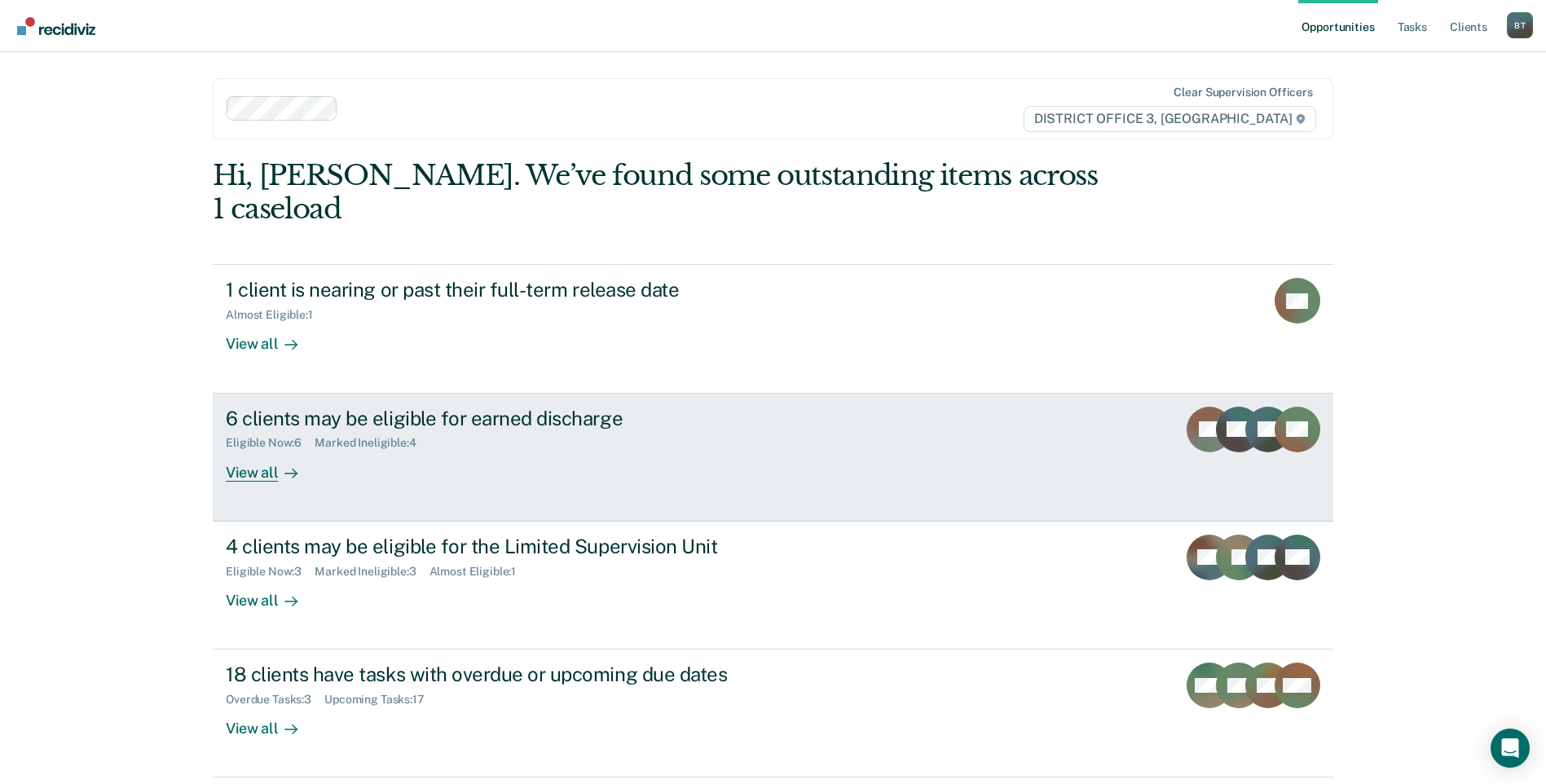
click at [842, 432] on link "6 clients may be eligible for earned discharge Eligible Now : 6 Marked Ineligib…" at bounding box center [773, 458] width 1121 height 128
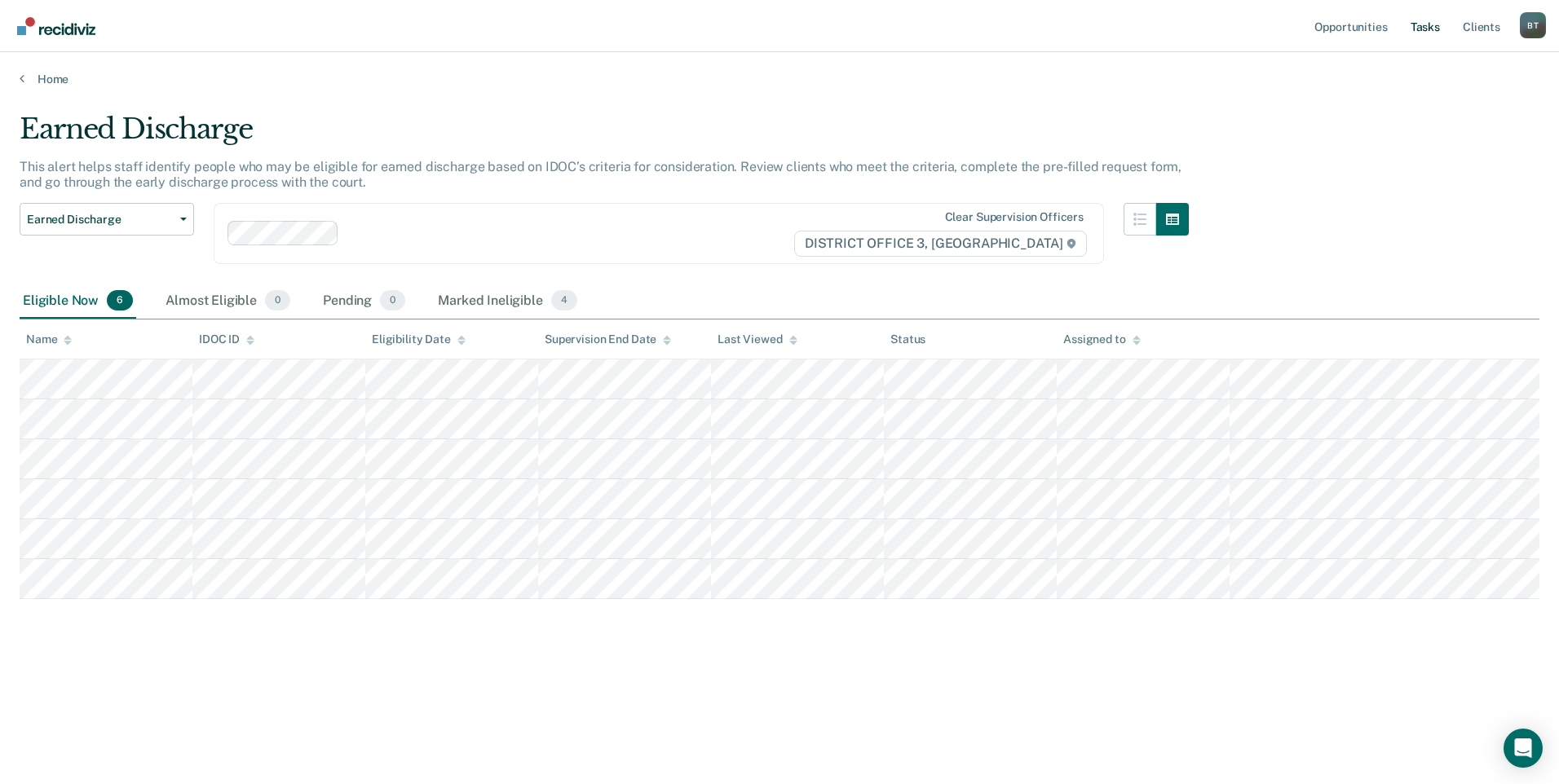
click at [1409, 28] on link "Tasks" at bounding box center [1425, 26] width 36 height 52
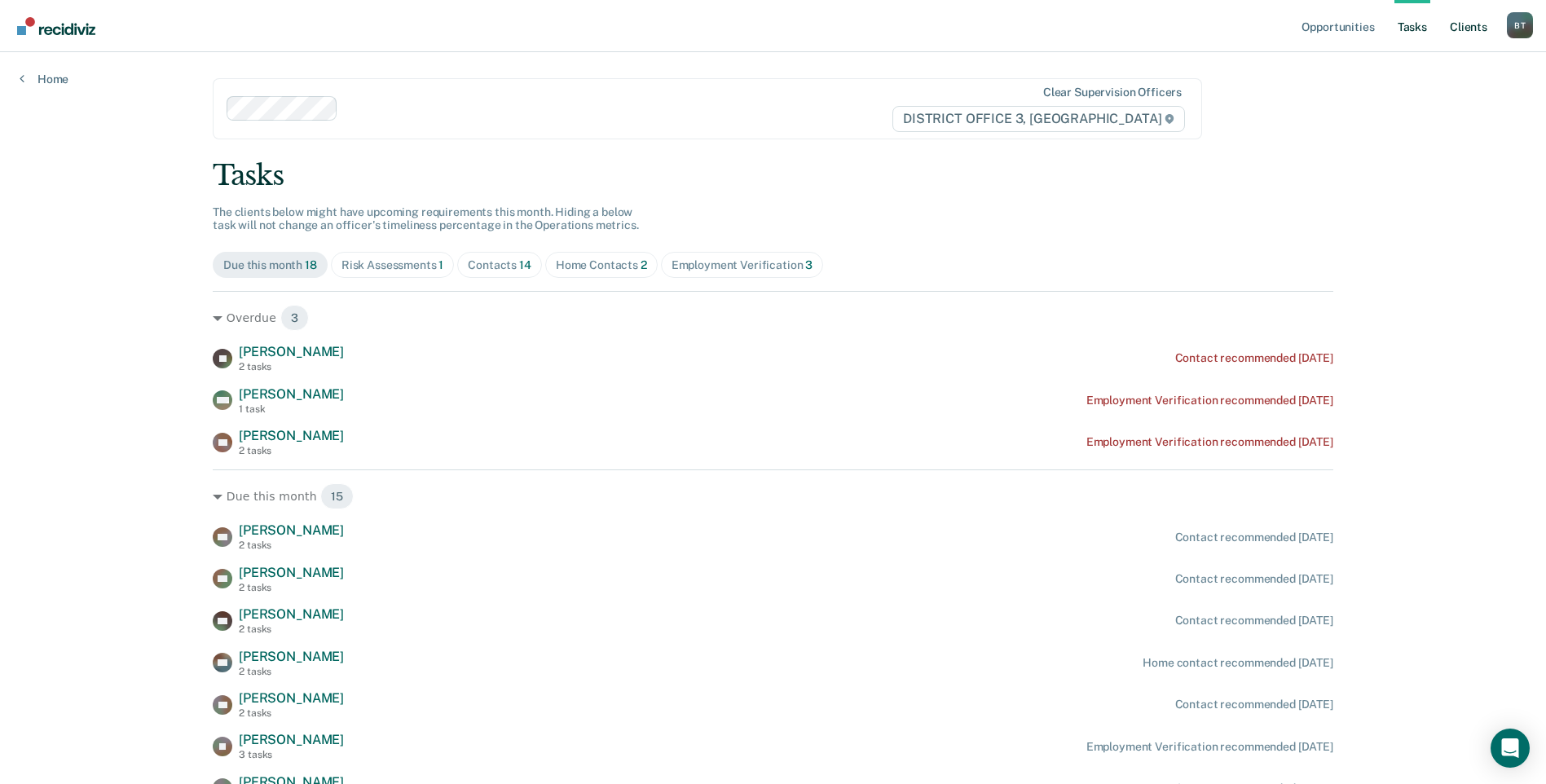
click at [1486, 34] on link "Client s" at bounding box center [1469, 26] width 44 height 52
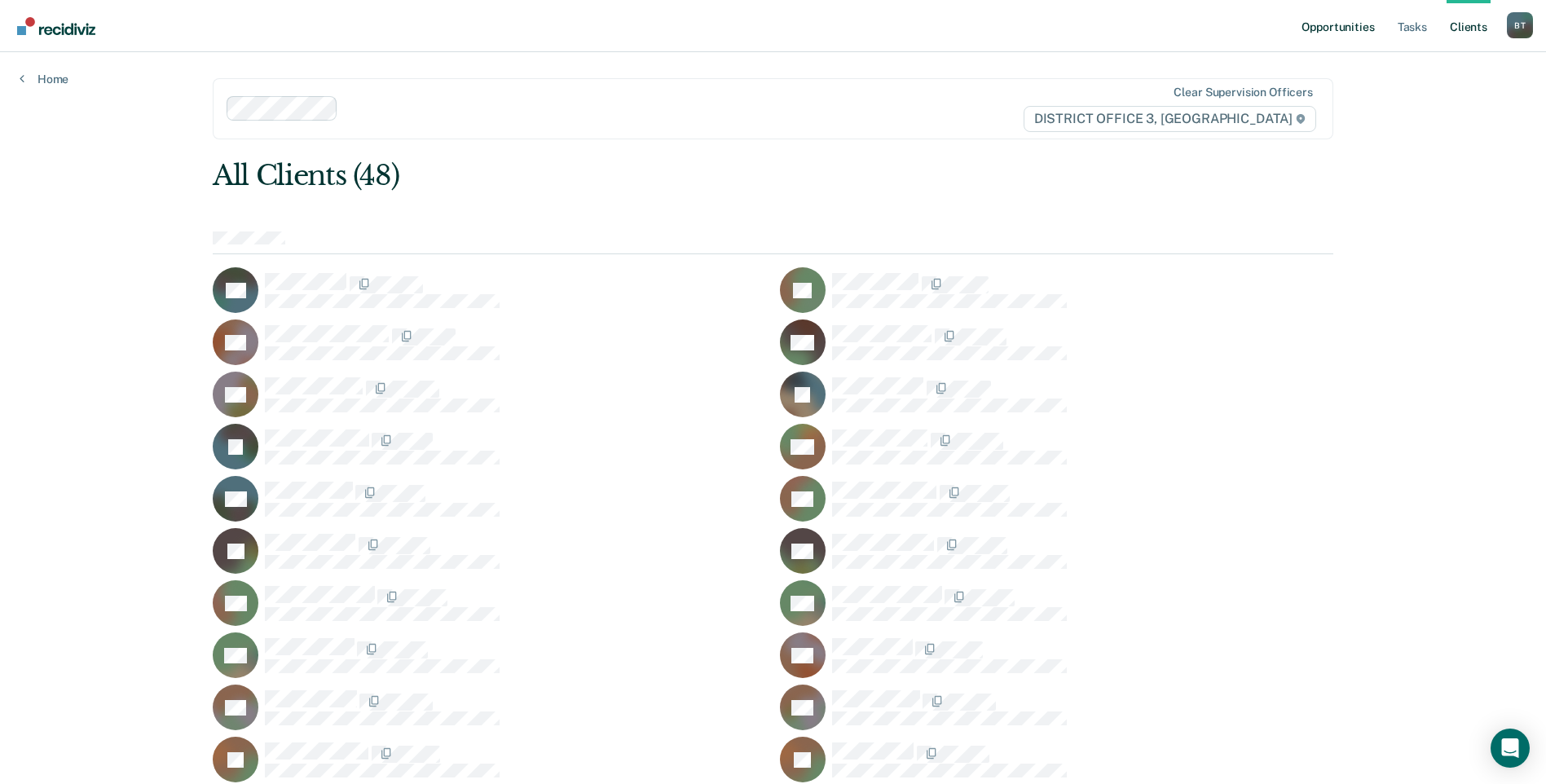
click at [1328, 24] on link "Opportunities" at bounding box center [1338, 26] width 80 height 52
